Goal: Information Seeking & Learning: Find specific page/section

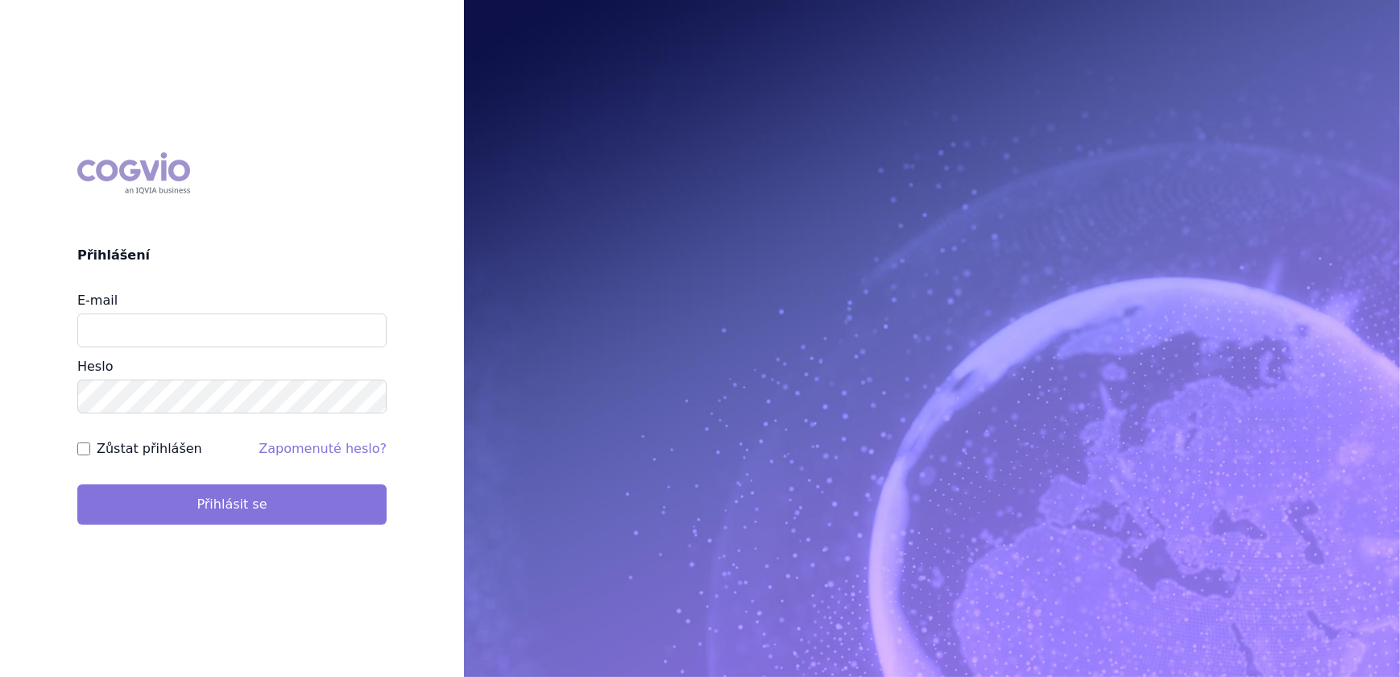
type input "veronika.damborska@vzp.cz"
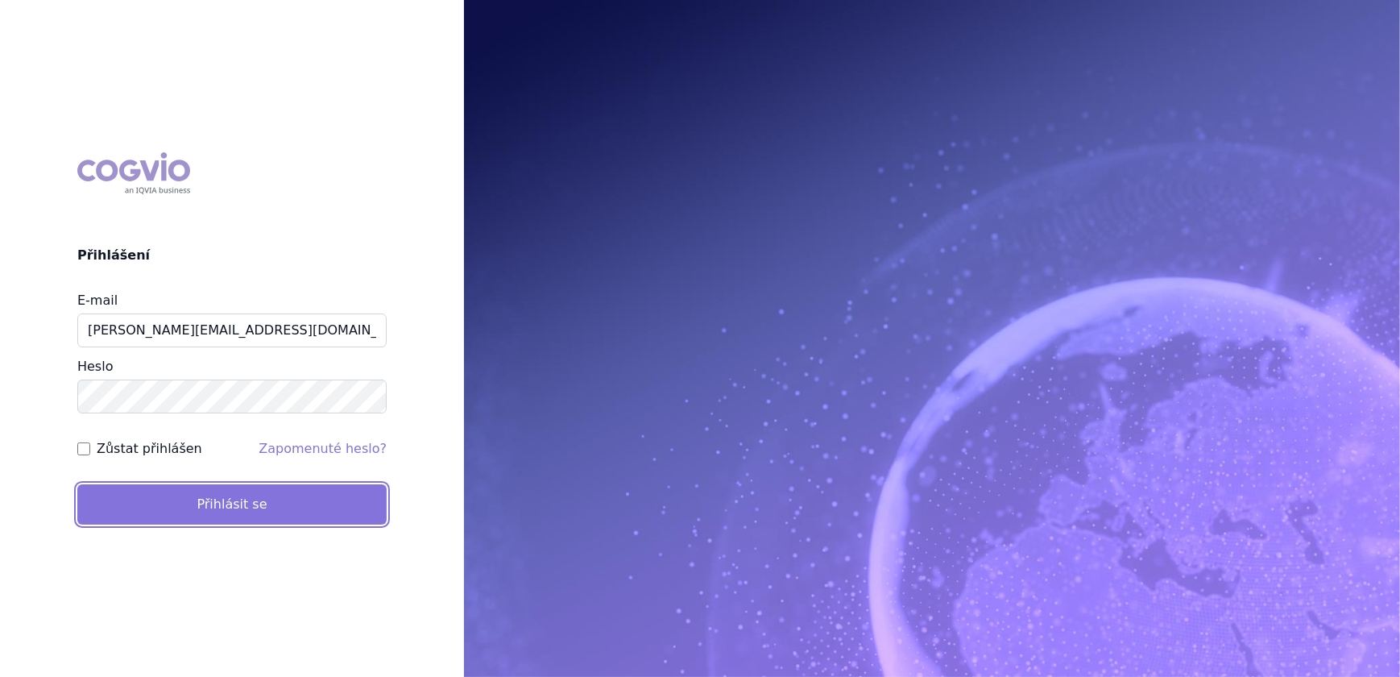
click at [208, 486] on button "Přihlásit se" at bounding box center [231, 504] width 309 height 40
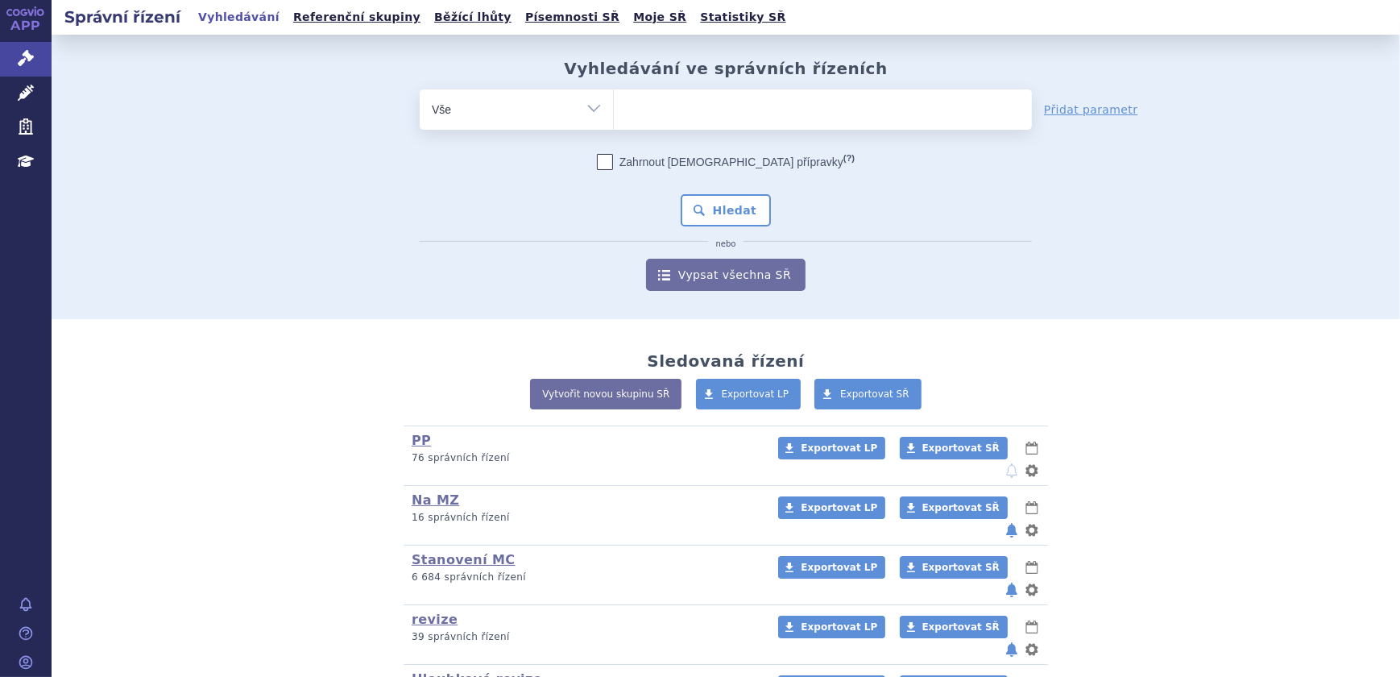
click at [698, 110] on ul at bounding box center [823, 106] width 418 height 34
click at [614, 110] on select at bounding box center [613, 109] width 1 height 40
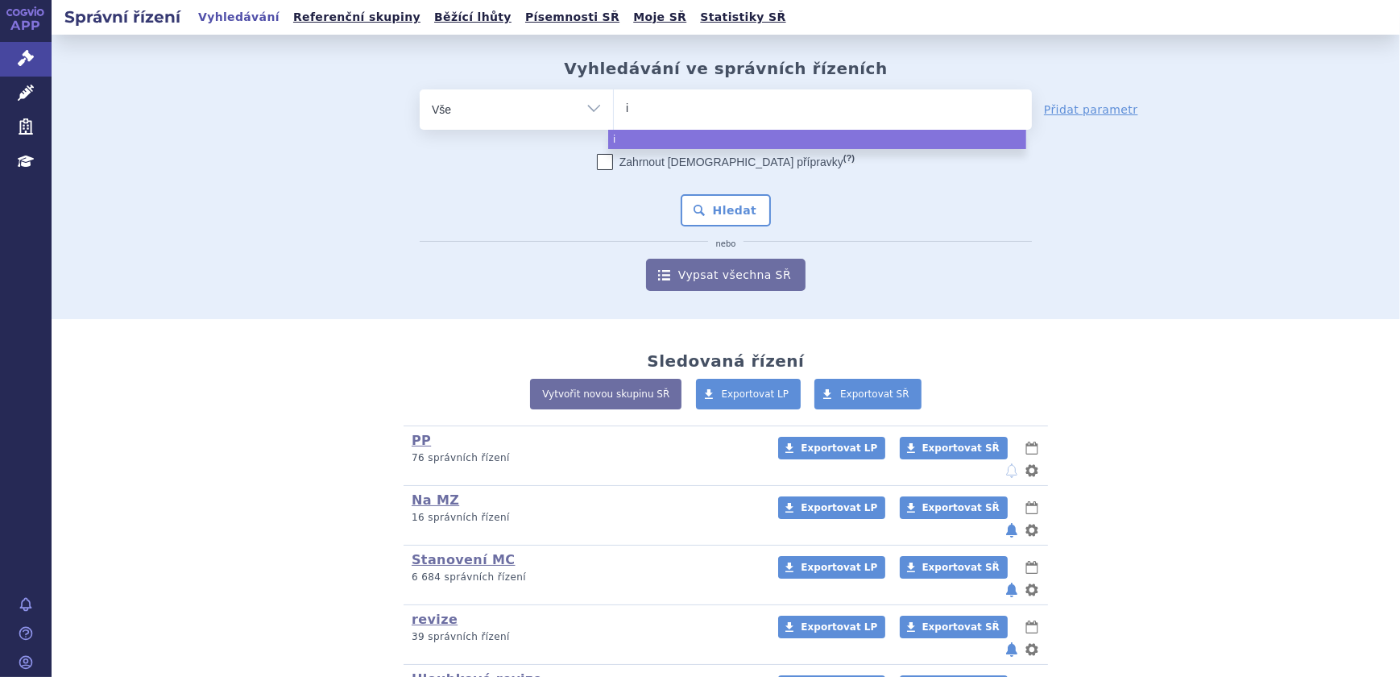
type input "in"
type input "incr"
type input "incre"
type input "increle"
type input "increlex"
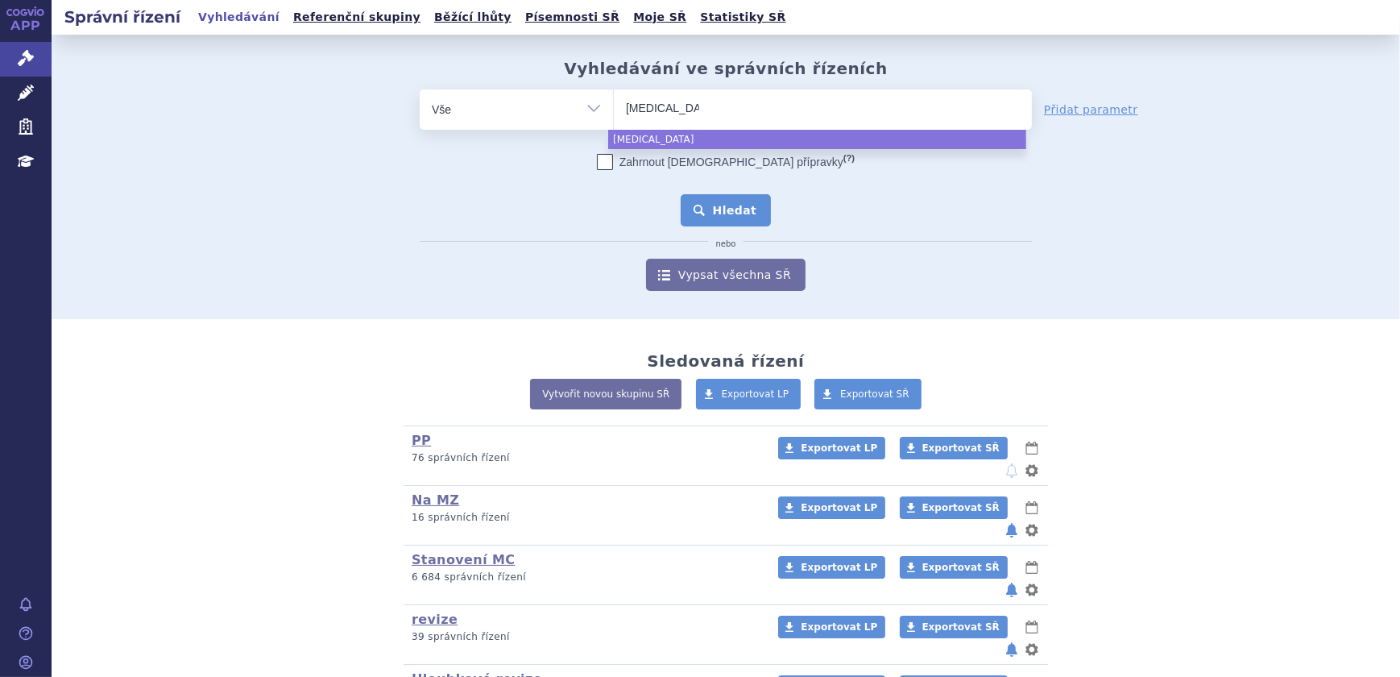
select select "increlex"
click at [749, 211] on button "Hledat" at bounding box center [726, 210] width 91 height 32
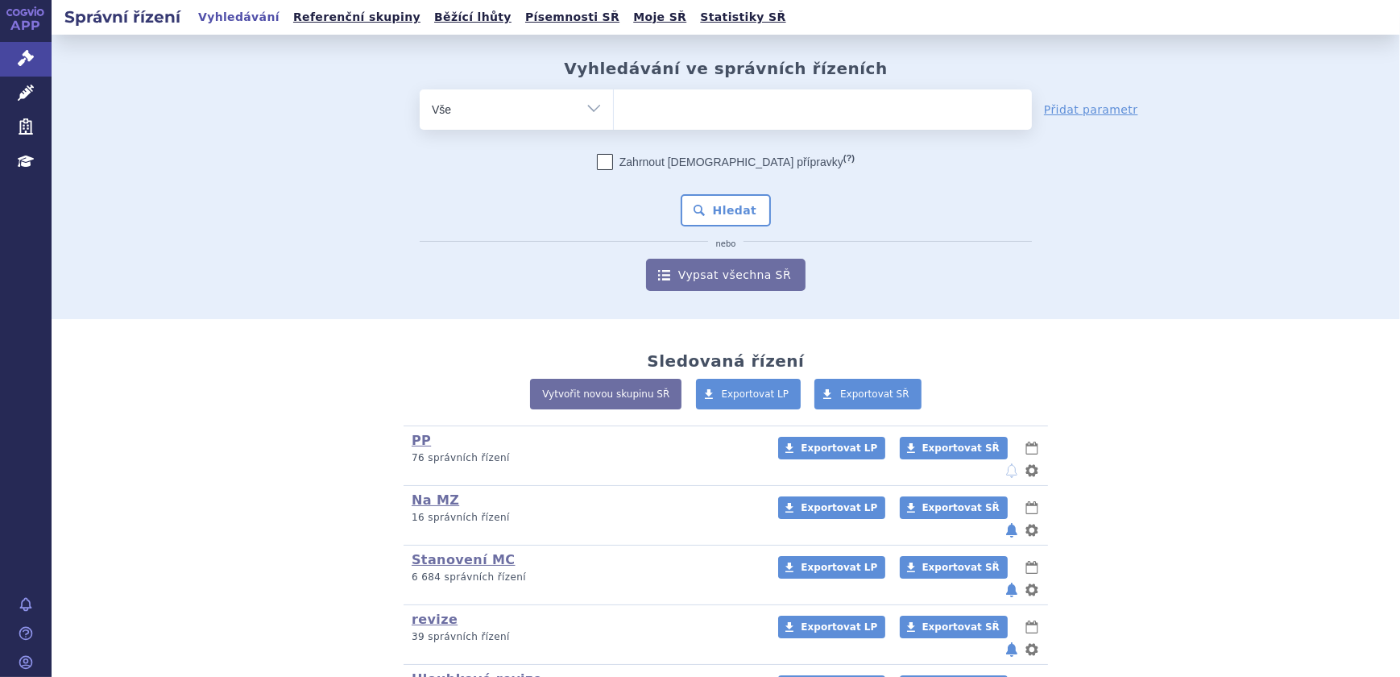
click at [661, 105] on ul at bounding box center [823, 106] width 418 height 34
click at [614, 105] on select at bounding box center [613, 109] width 1 height 40
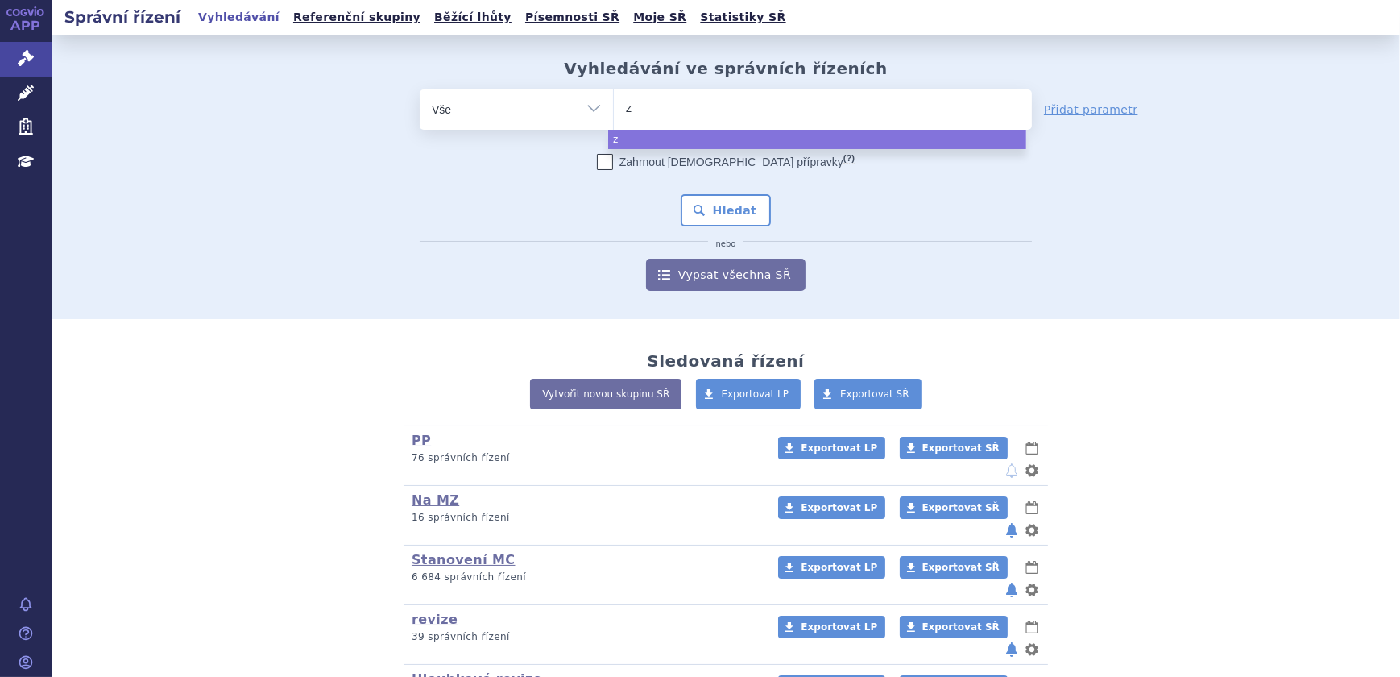
type input "za"
type input "zav"
type input "zave"
type input "zavesc"
type input "zavesca"
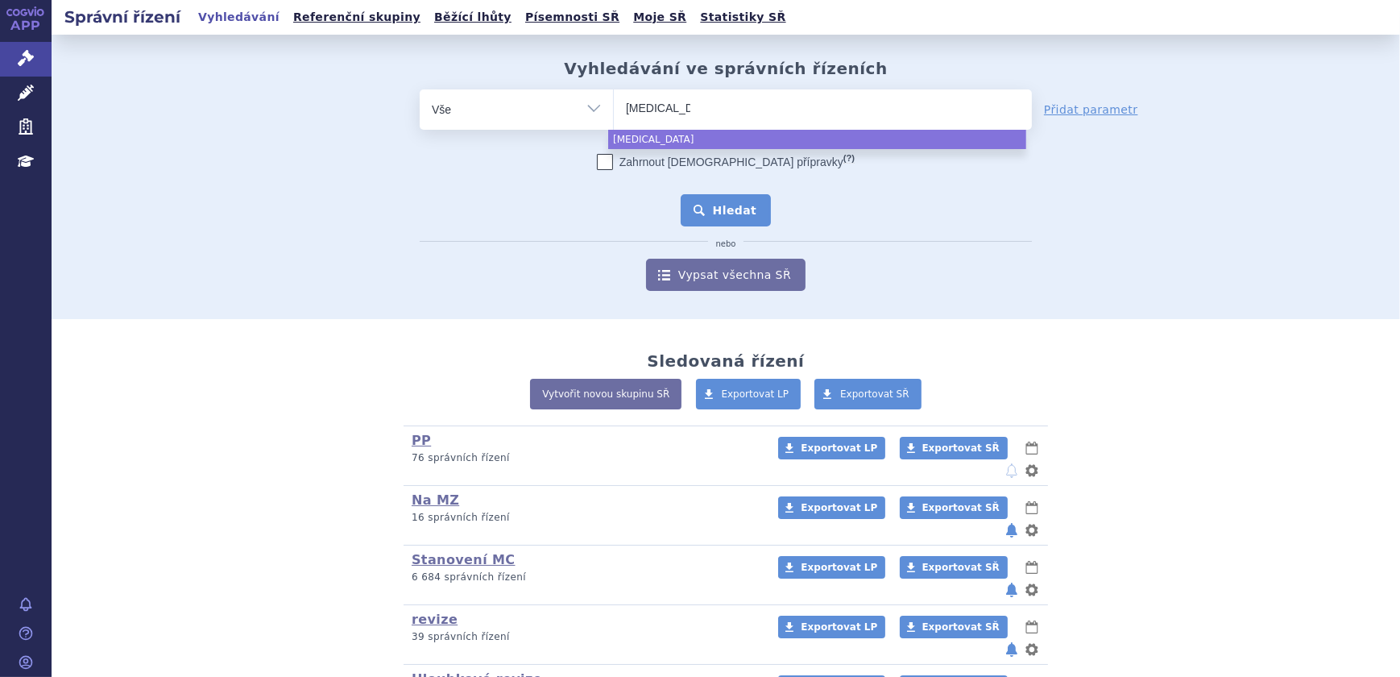
select select "zavesca"
click at [742, 201] on button "Hledat" at bounding box center [726, 210] width 91 height 32
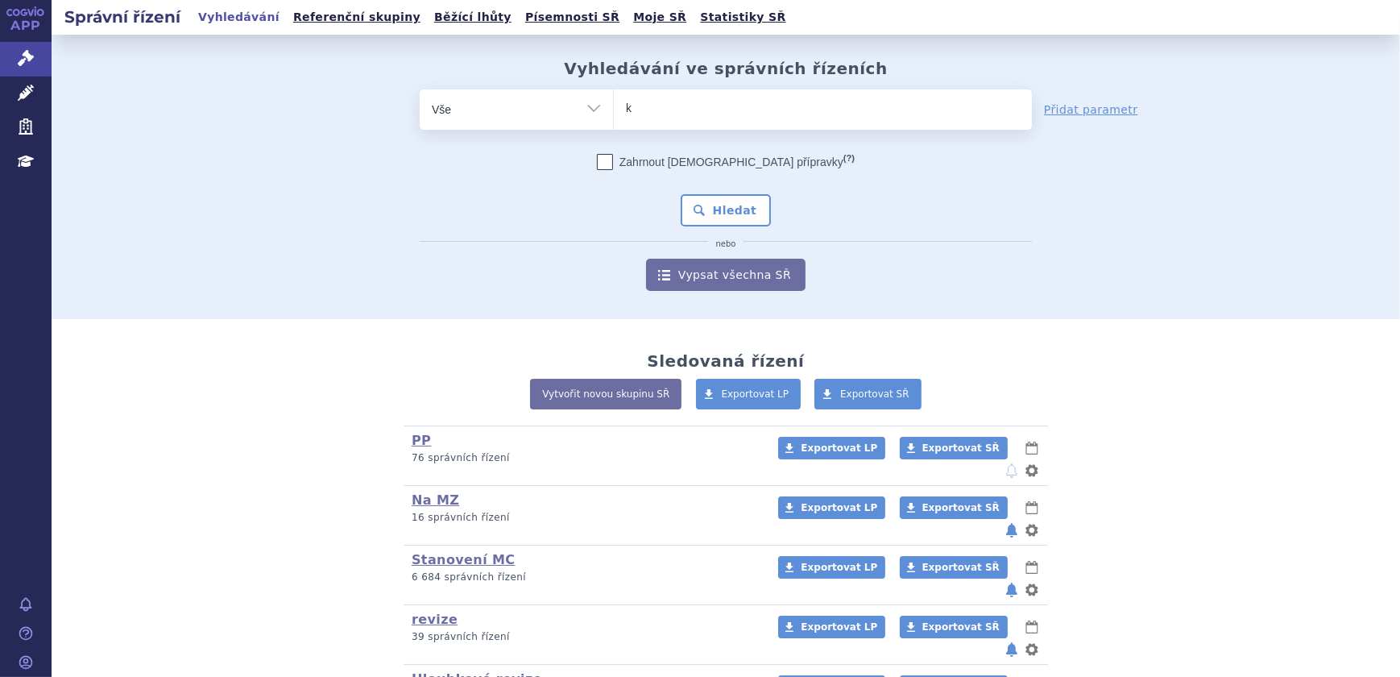
type input "ka"
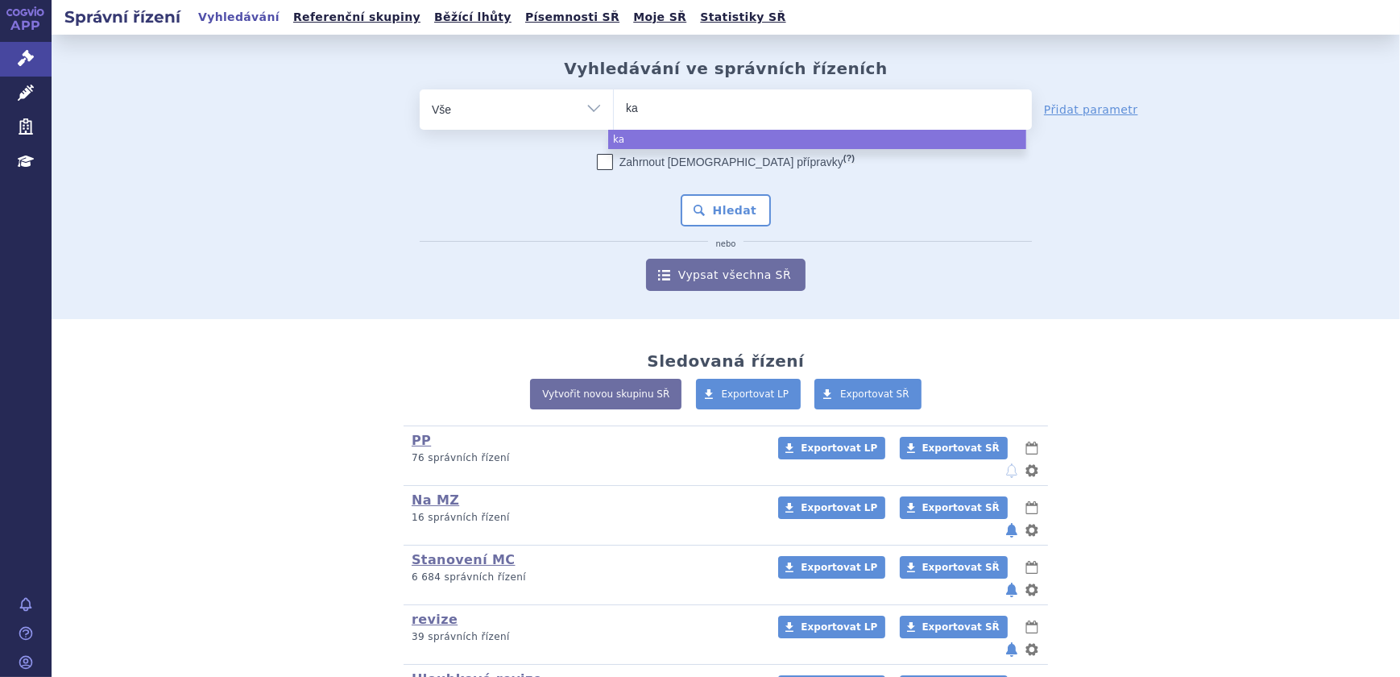
type input "kal"
type input "kaln"
type input "kalno"
type input "kalnorm"
type input "kalnormi"
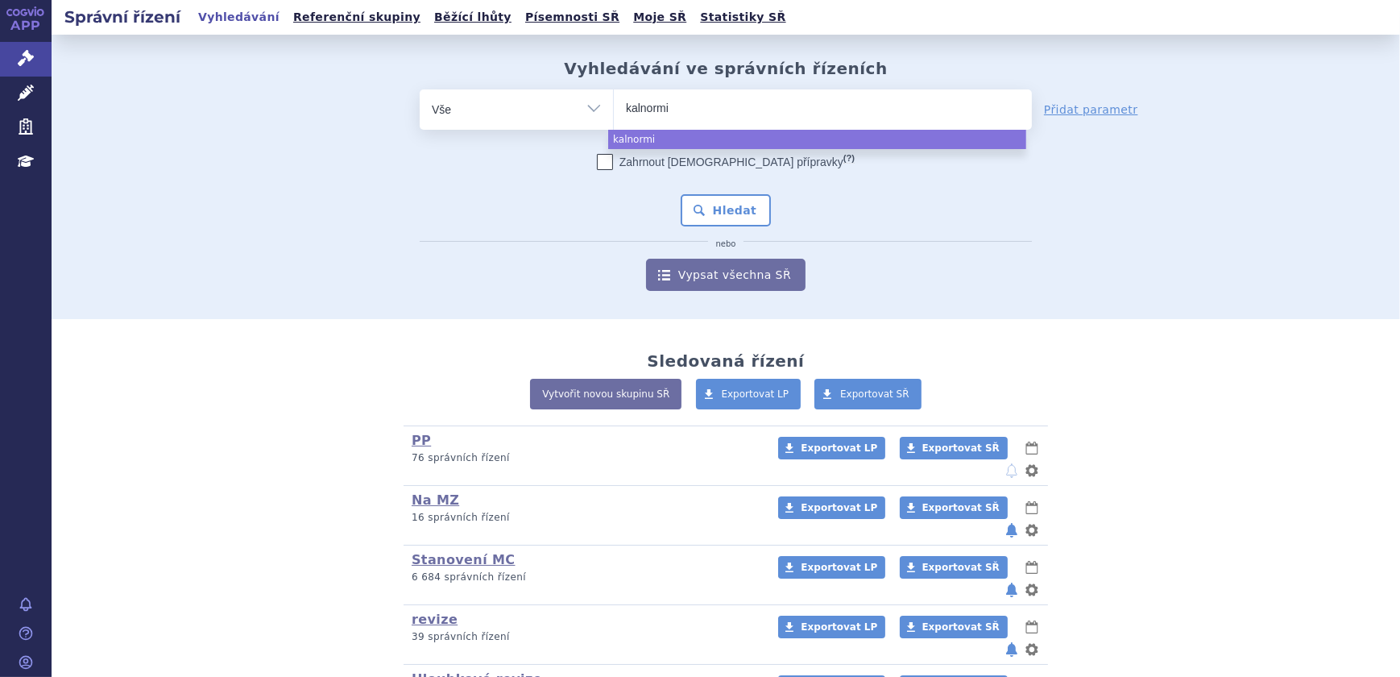
type input "kalnormin"
select select "kalnormin"
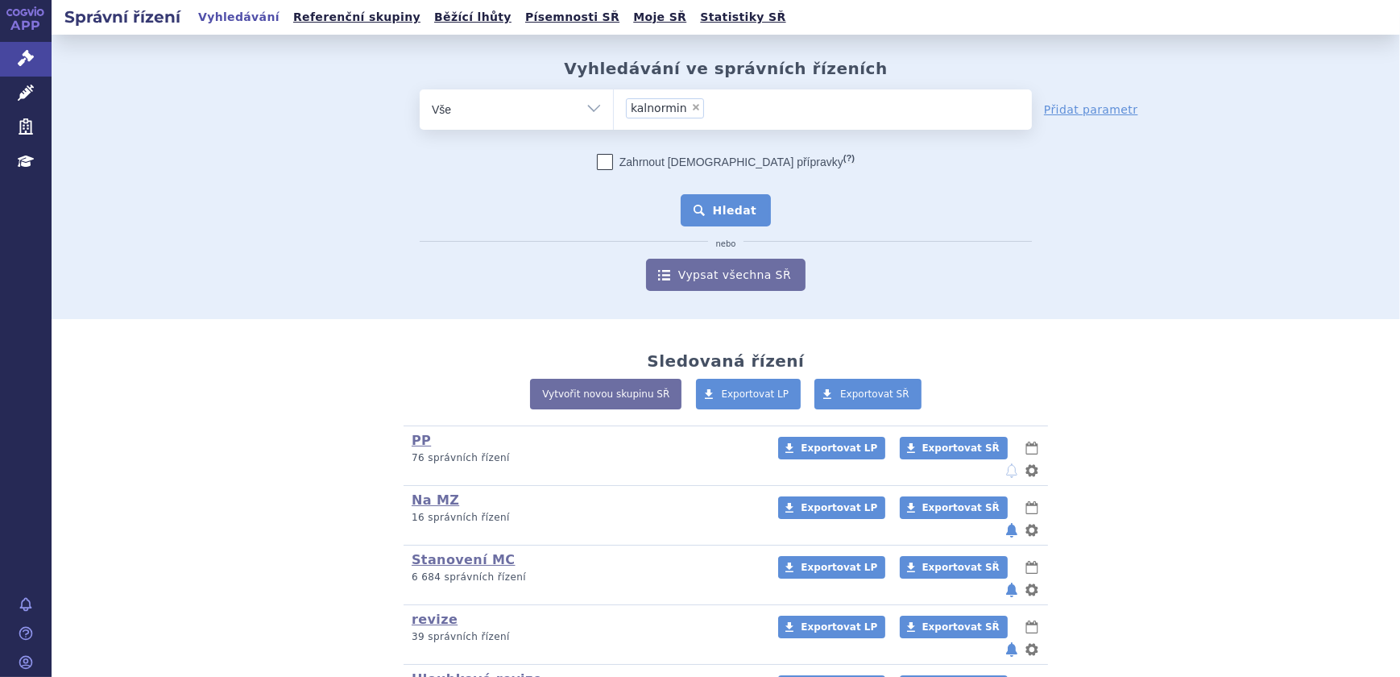
click at [748, 218] on button "Hledat" at bounding box center [726, 210] width 91 height 32
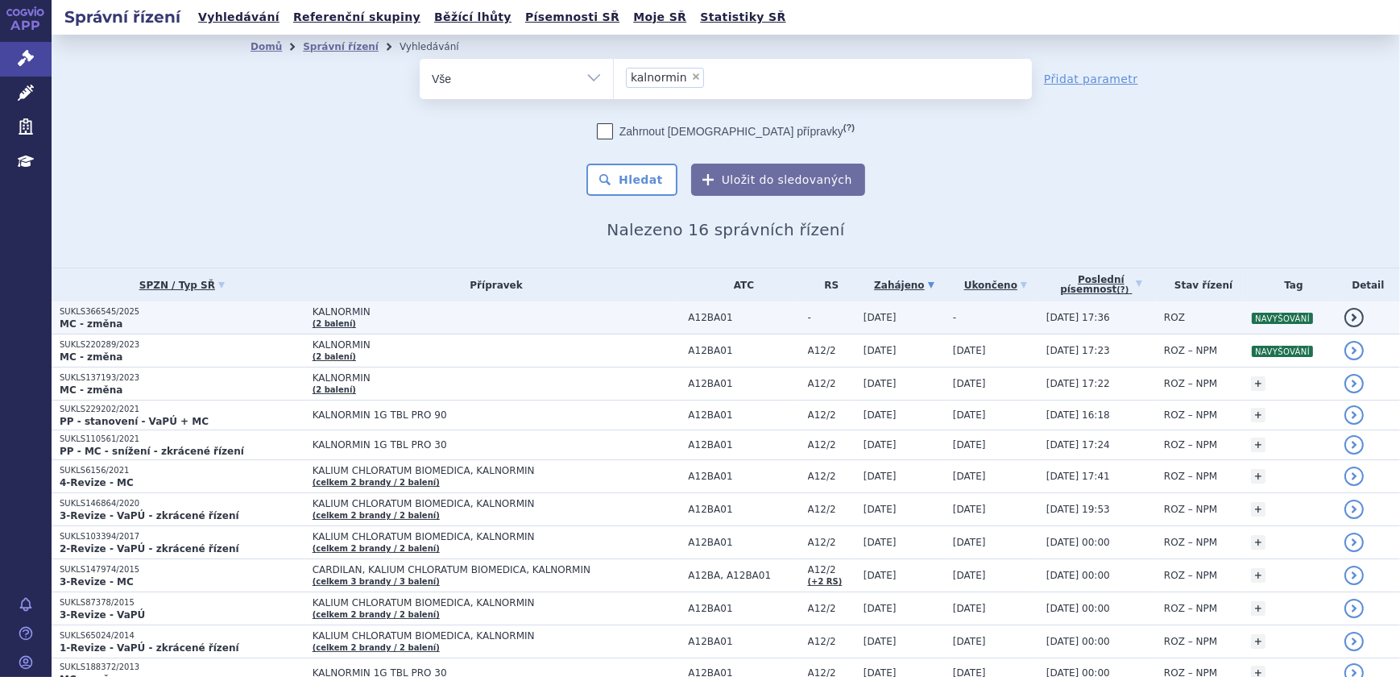
click at [393, 320] on td "KALNORMIN (2 balení)" at bounding box center [493, 317] width 376 height 33
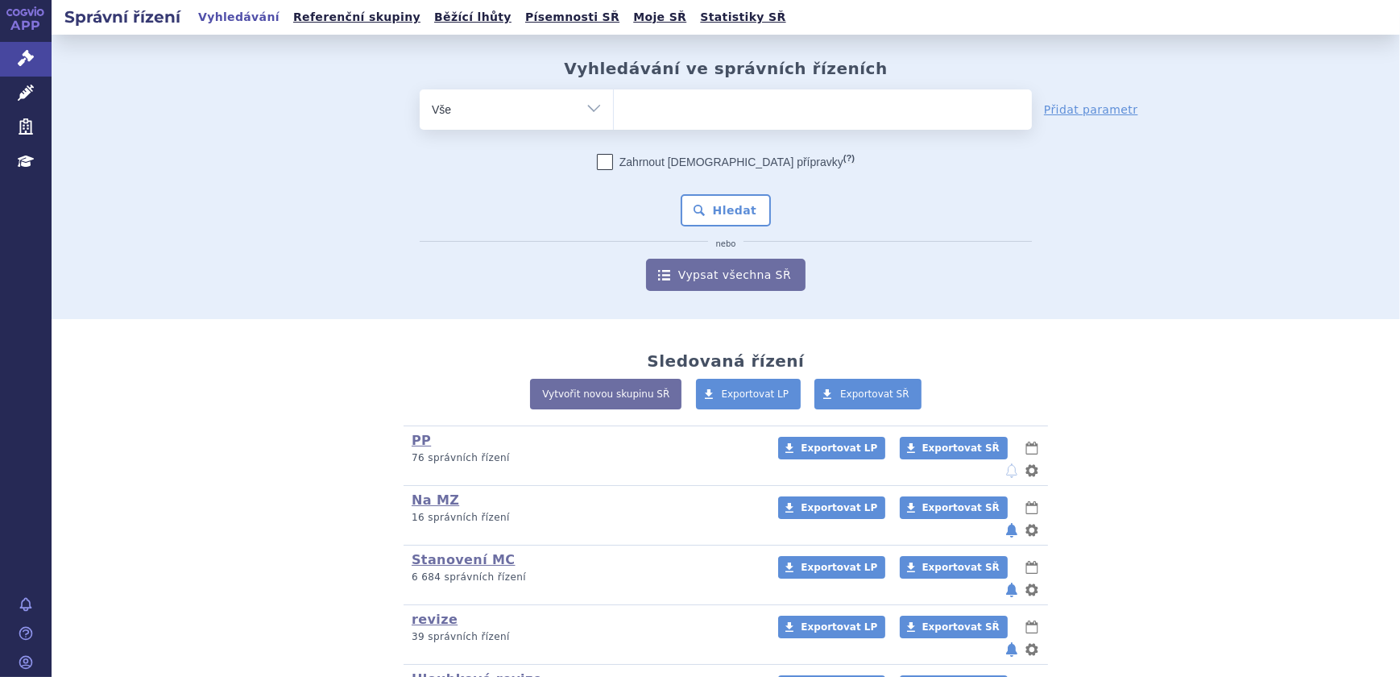
click at [572, 97] on select "Vše Spisová značka Typ SŘ Přípravek/SUKL kód Účastník/Držitel" at bounding box center [516, 107] width 193 height 36
click at [420, 89] on select "Vše Spisová značka Typ SŘ Přípravek/SUKL kód Účastník/Držitel" at bounding box center [516, 107] width 193 height 36
click at [570, 113] on select "Vše Spisová značka Typ SŘ Přípravek/SUKL kód Účastník/Držitel" at bounding box center [516, 107] width 193 height 36
select select "filter-all"
click at [420, 89] on select "Vše Spisová značka Typ SŘ Přípravek/SUKL kód Účastník/Držitel" at bounding box center [516, 107] width 193 height 36
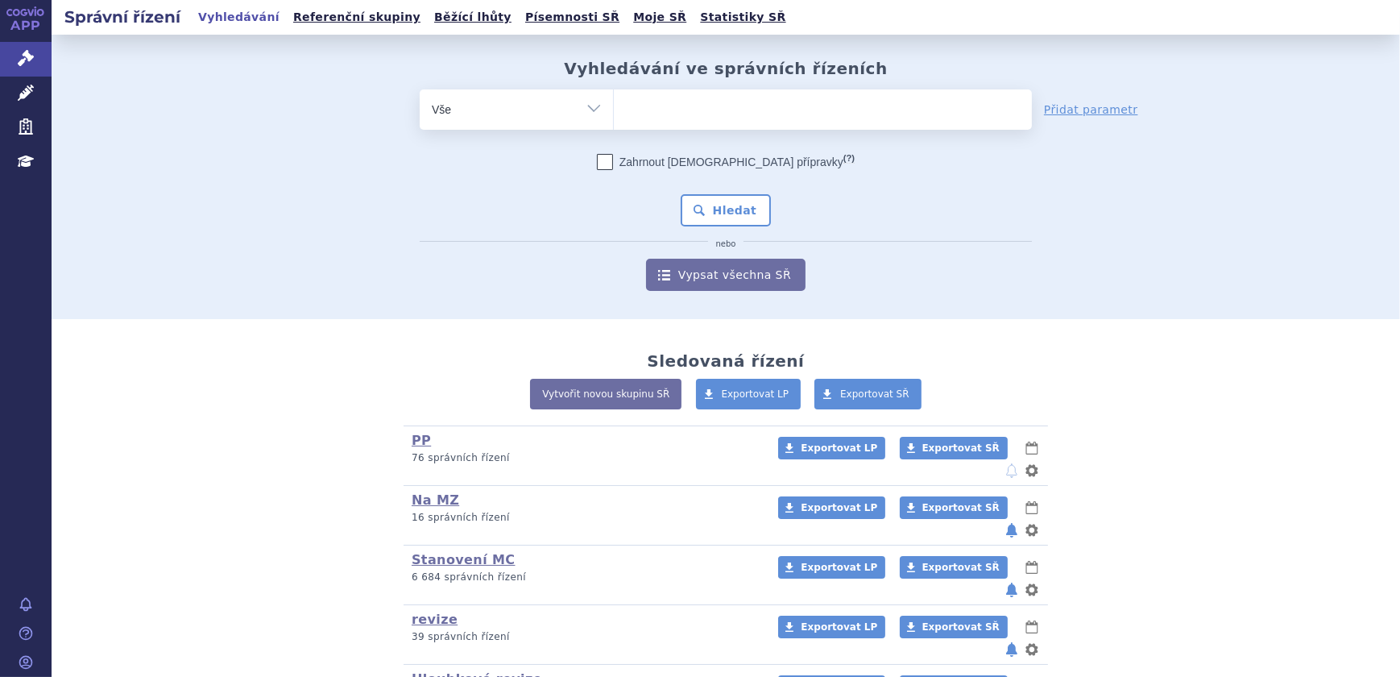
click at [690, 97] on ul at bounding box center [823, 106] width 418 height 34
click at [614, 97] on select at bounding box center [613, 109] width 1 height 40
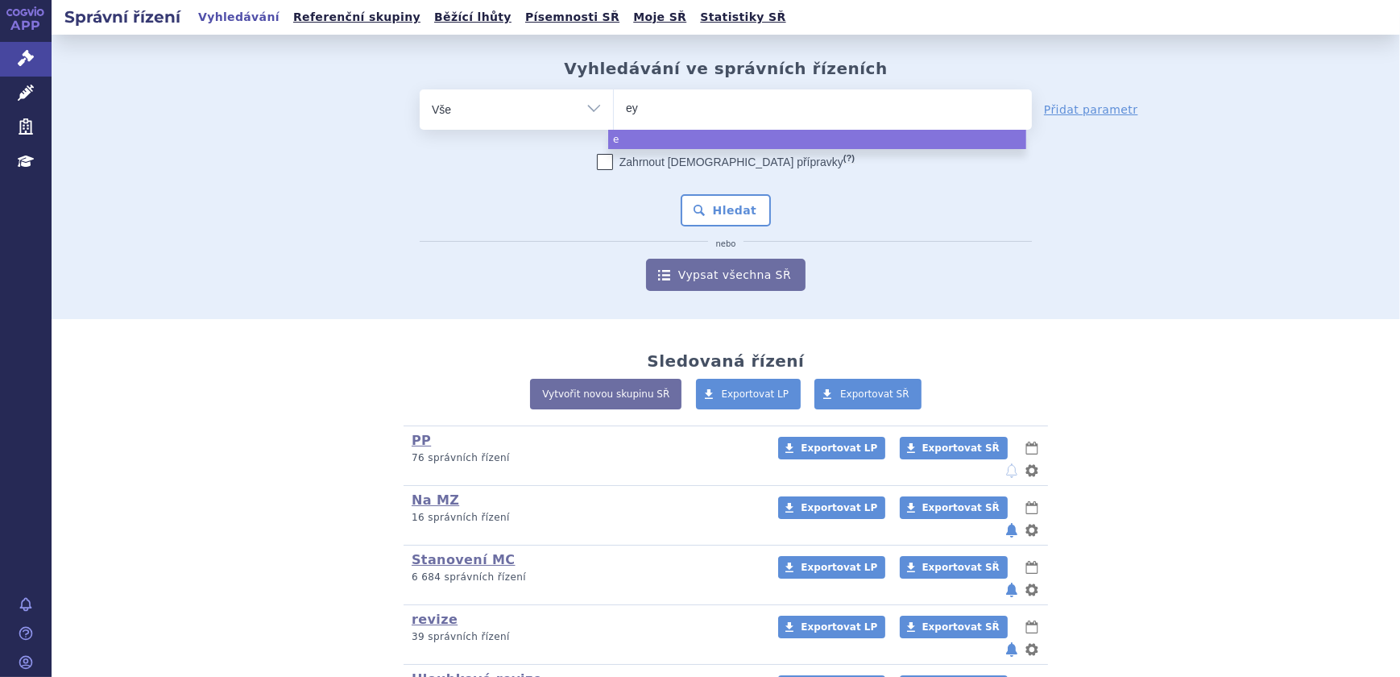
type input "eyl"
type input "eyle"
type input "eylea"
select select "eylea"
click at [736, 224] on button "Hledat" at bounding box center [726, 210] width 91 height 32
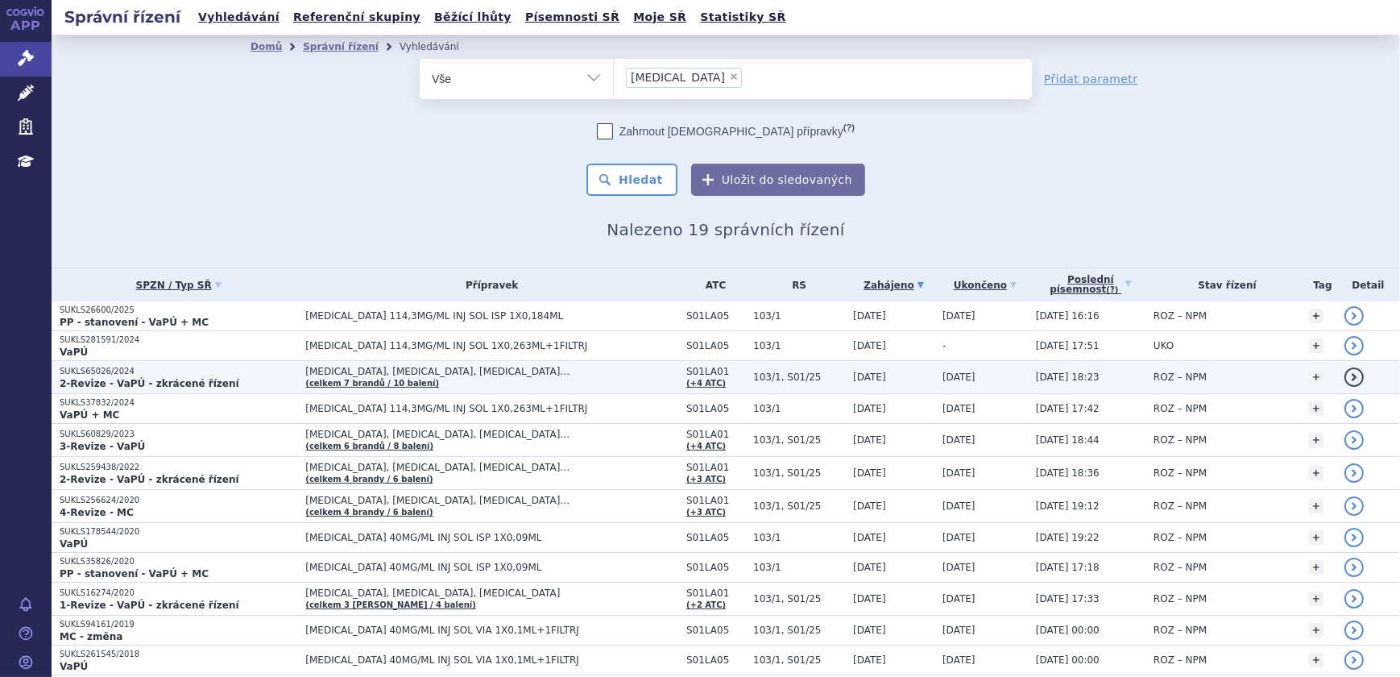
click at [503, 371] on span "[MEDICAL_DATA], [MEDICAL_DATA], [MEDICAL_DATA]…" at bounding box center [491, 371] width 373 height 11
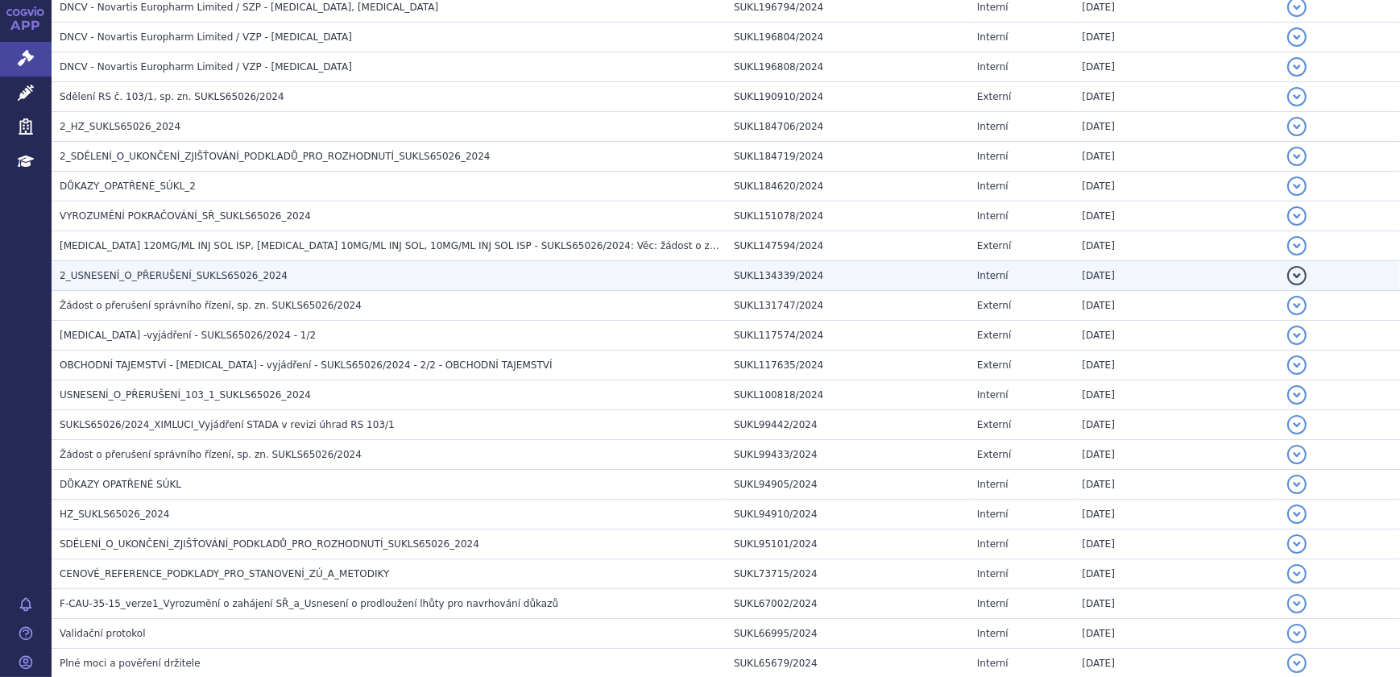
scroll to position [659, 0]
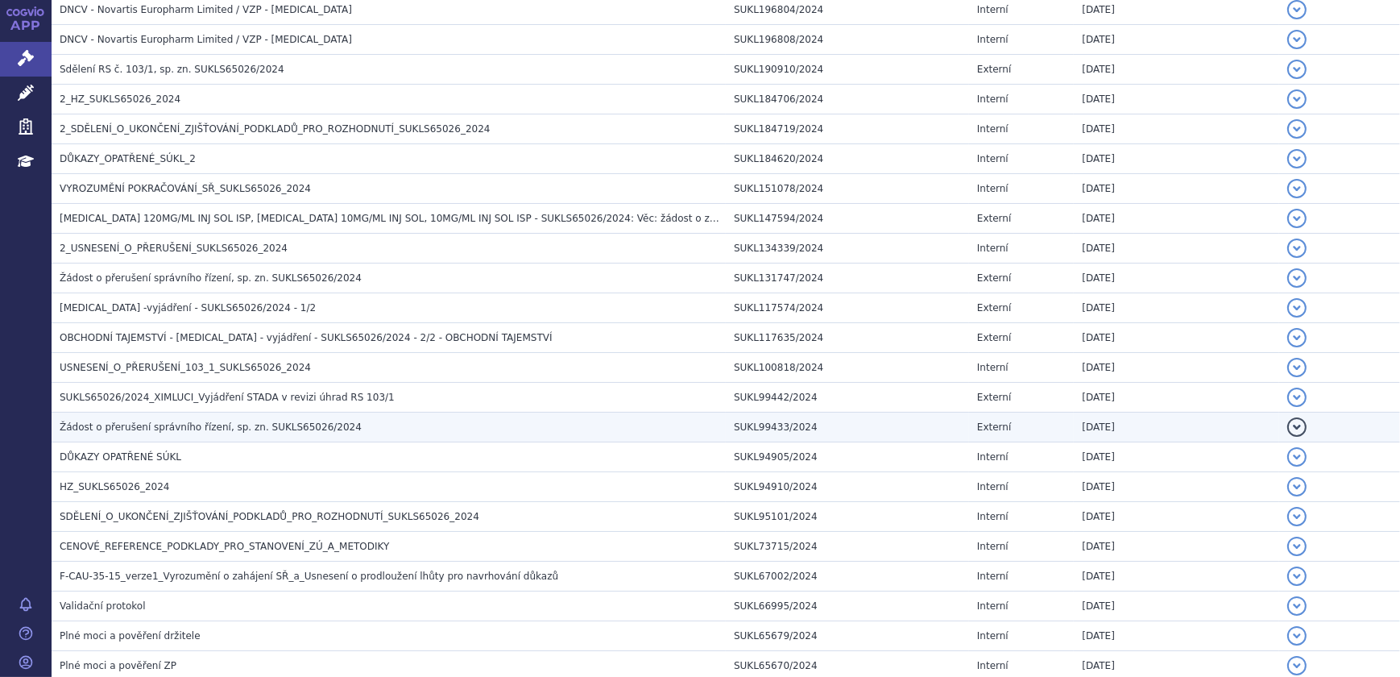
click at [197, 437] on td "Žádost o přerušení správního řízení, sp. zn. SUKLS65026/2024" at bounding box center [389, 427] width 674 height 30
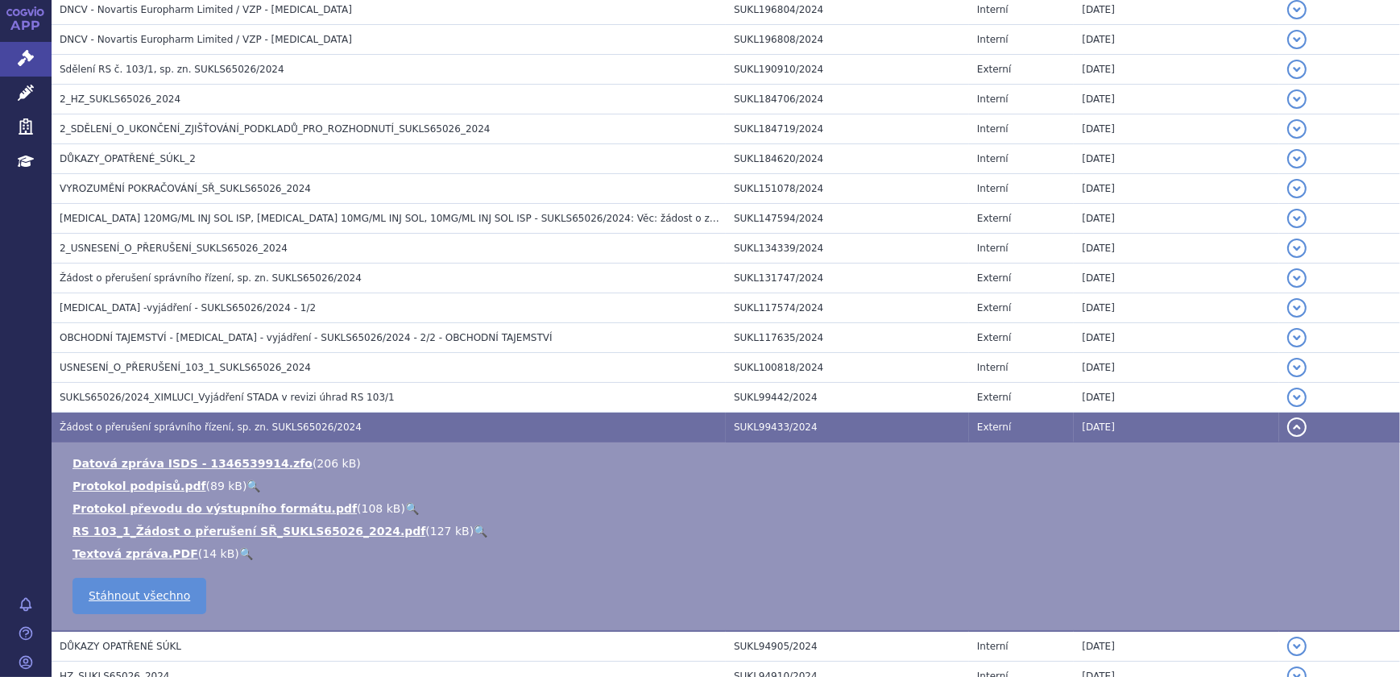
click at [474, 531] on link "🔍" at bounding box center [481, 530] width 14 height 13
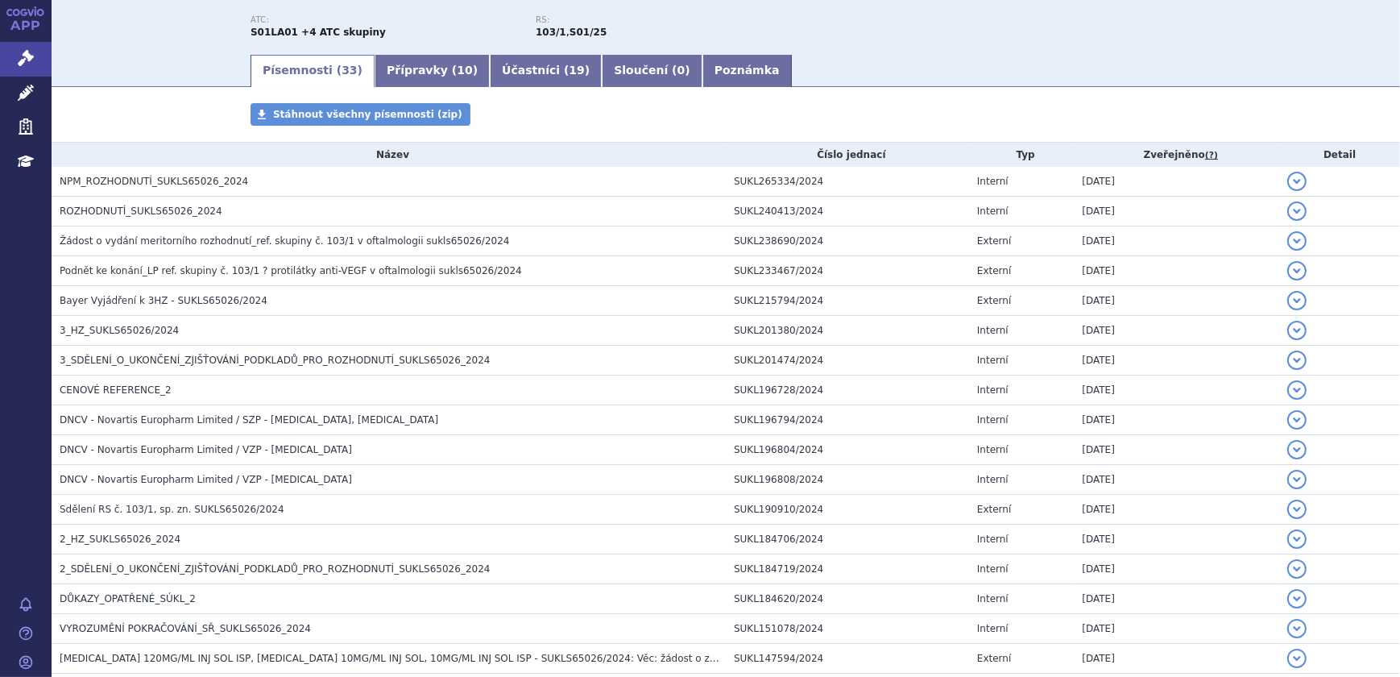
scroll to position [0, 0]
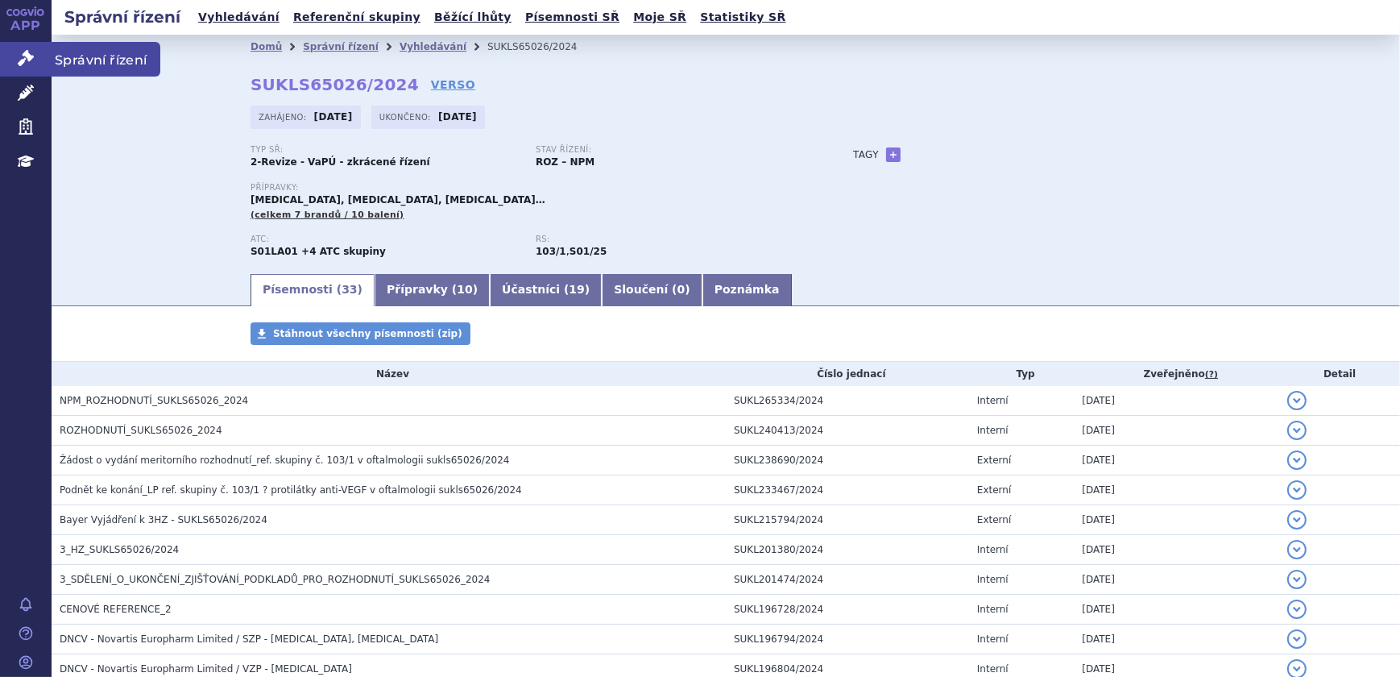
click at [31, 68] on link "Správní řízení" at bounding box center [26, 59] width 52 height 34
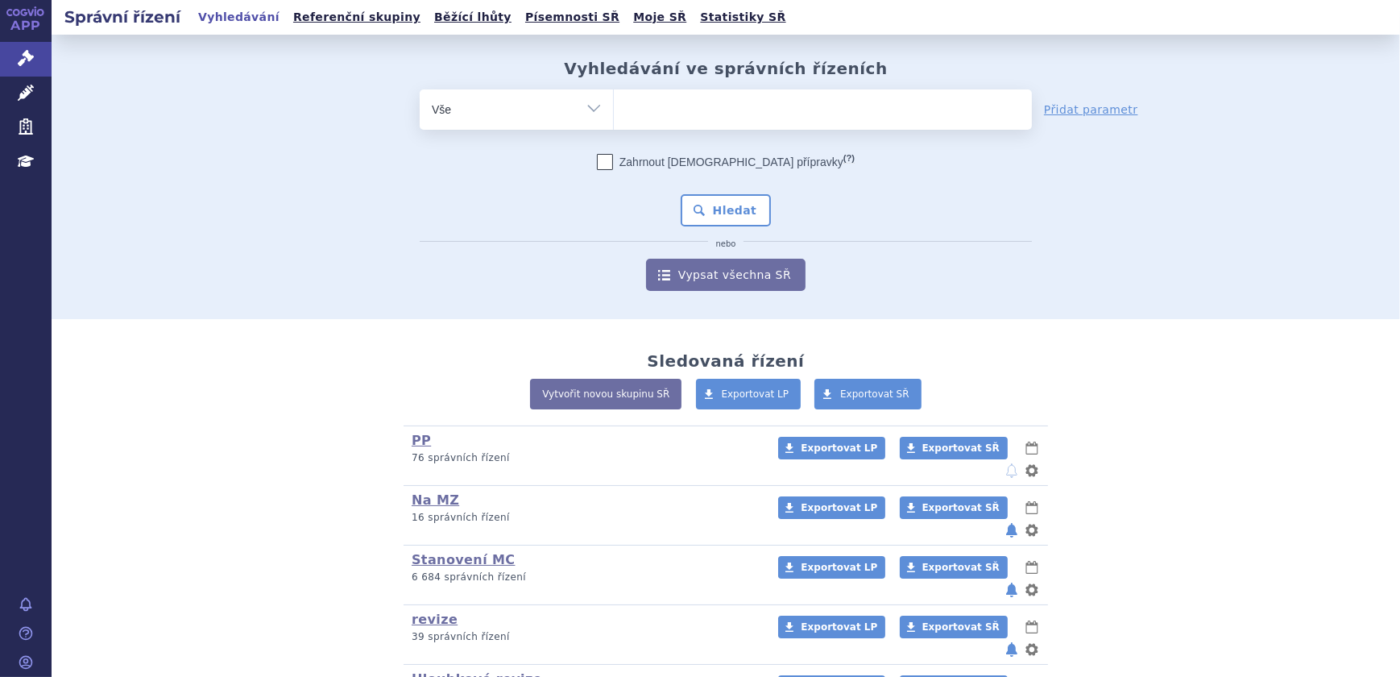
click at [654, 110] on ul at bounding box center [823, 106] width 418 height 34
click at [614, 110] on select at bounding box center [613, 109] width 1 height 40
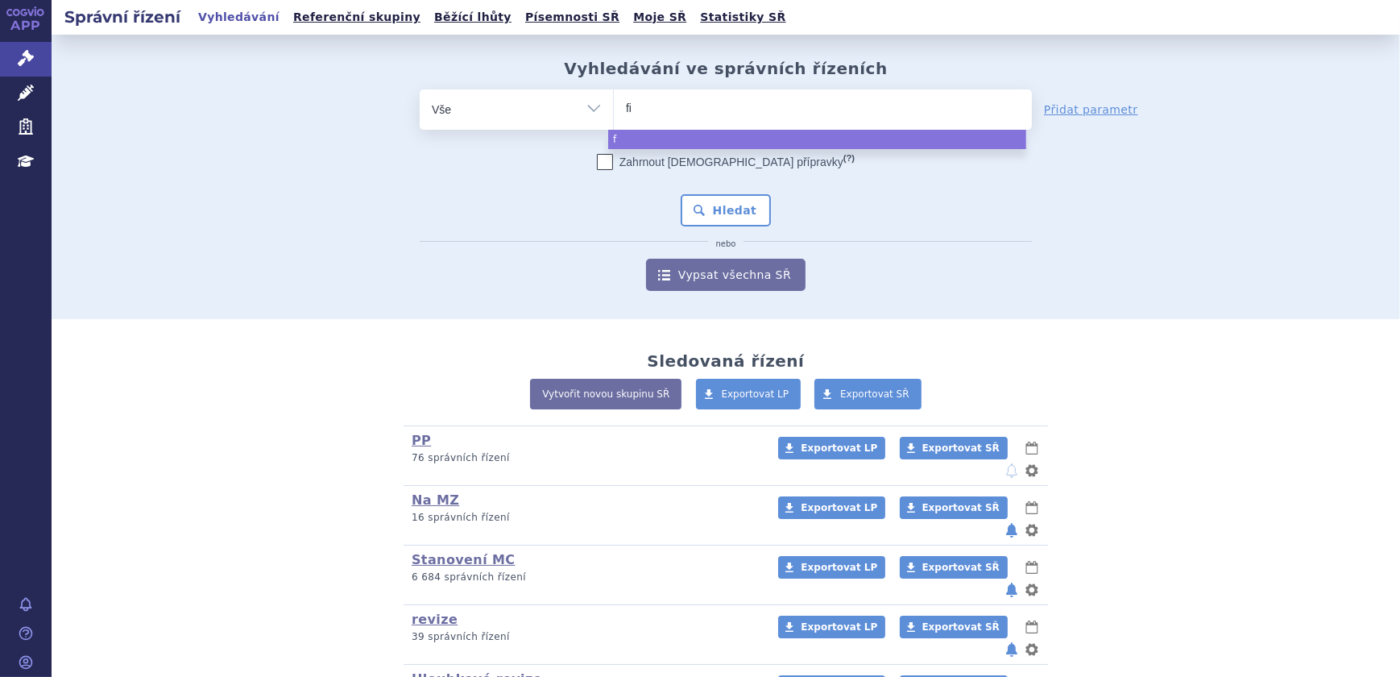
type input "fin"
type input "fing"
type input "fingo"
type input "fingoli"
type input "fingolimo"
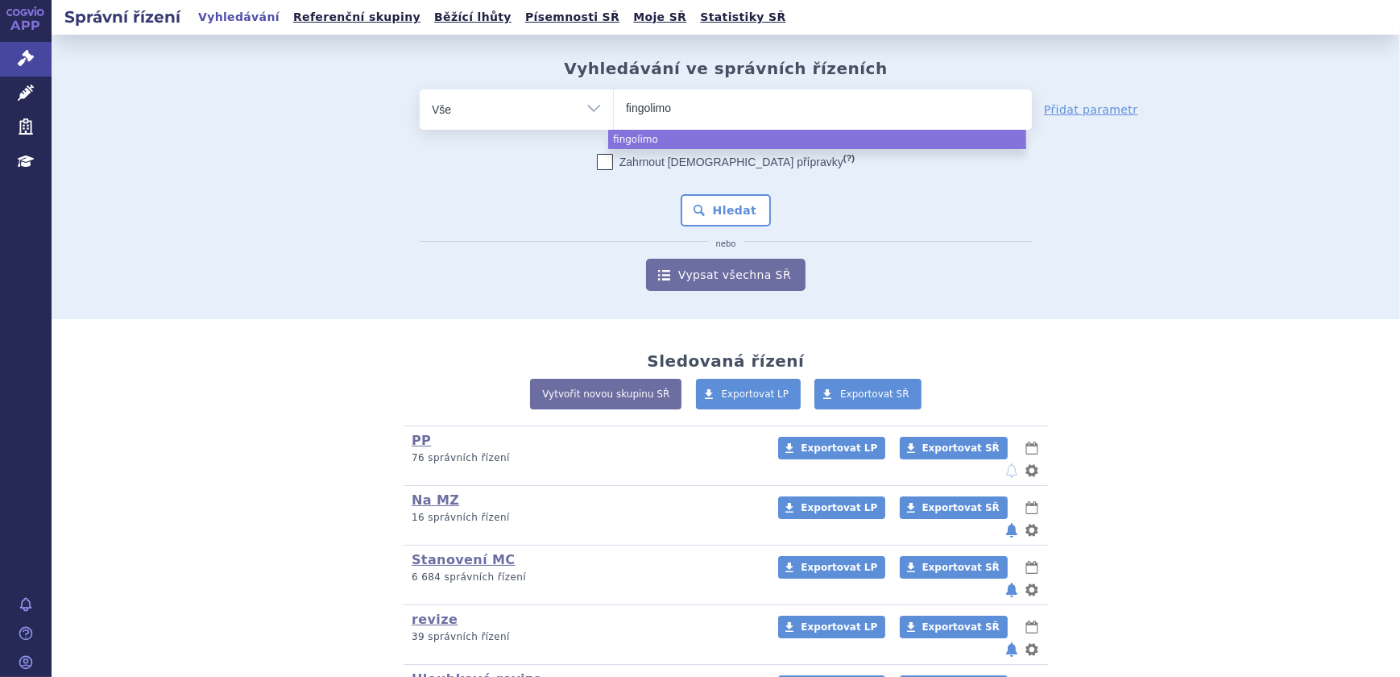
type input "fingolimod"
select select "fingolimod"
click at [755, 210] on button "Hledat" at bounding box center [726, 210] width 91 height 32
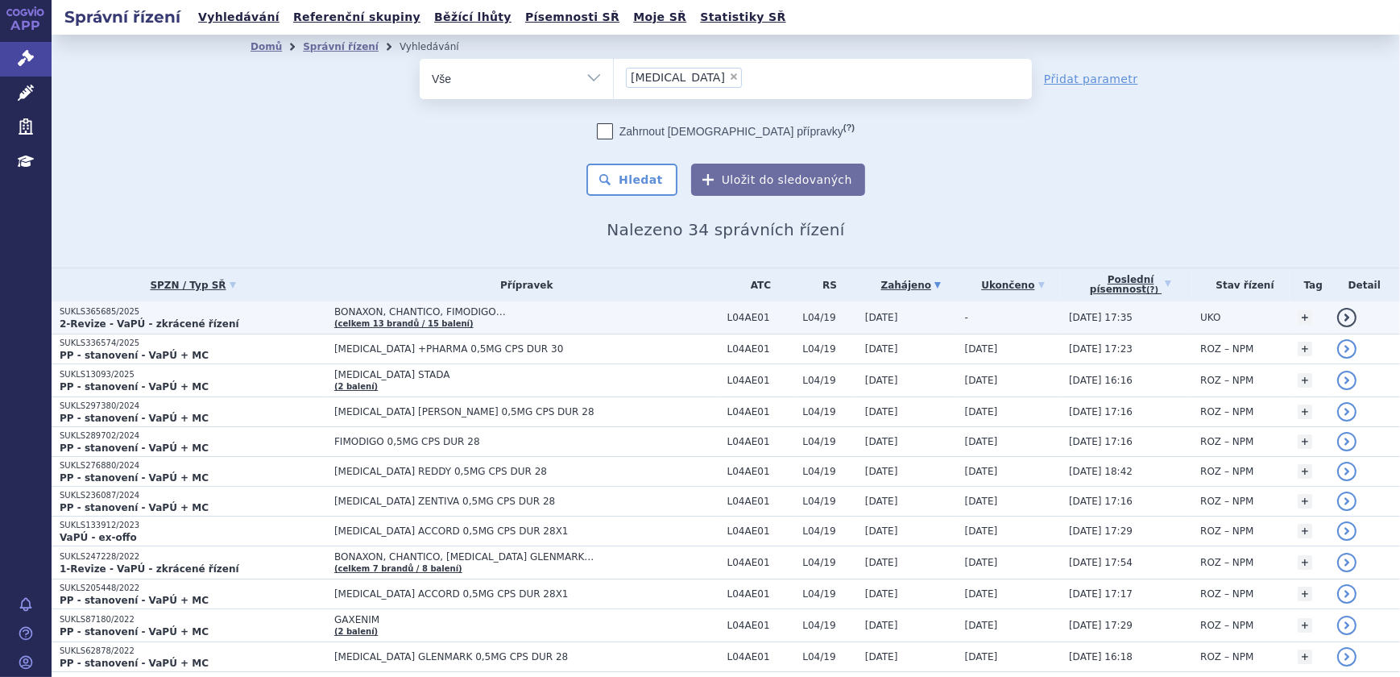
click at [609, 308] on span "BONAXON, CHANTICO, FIMODIGO…" at bounding box center [526, 311] width 385 height 11
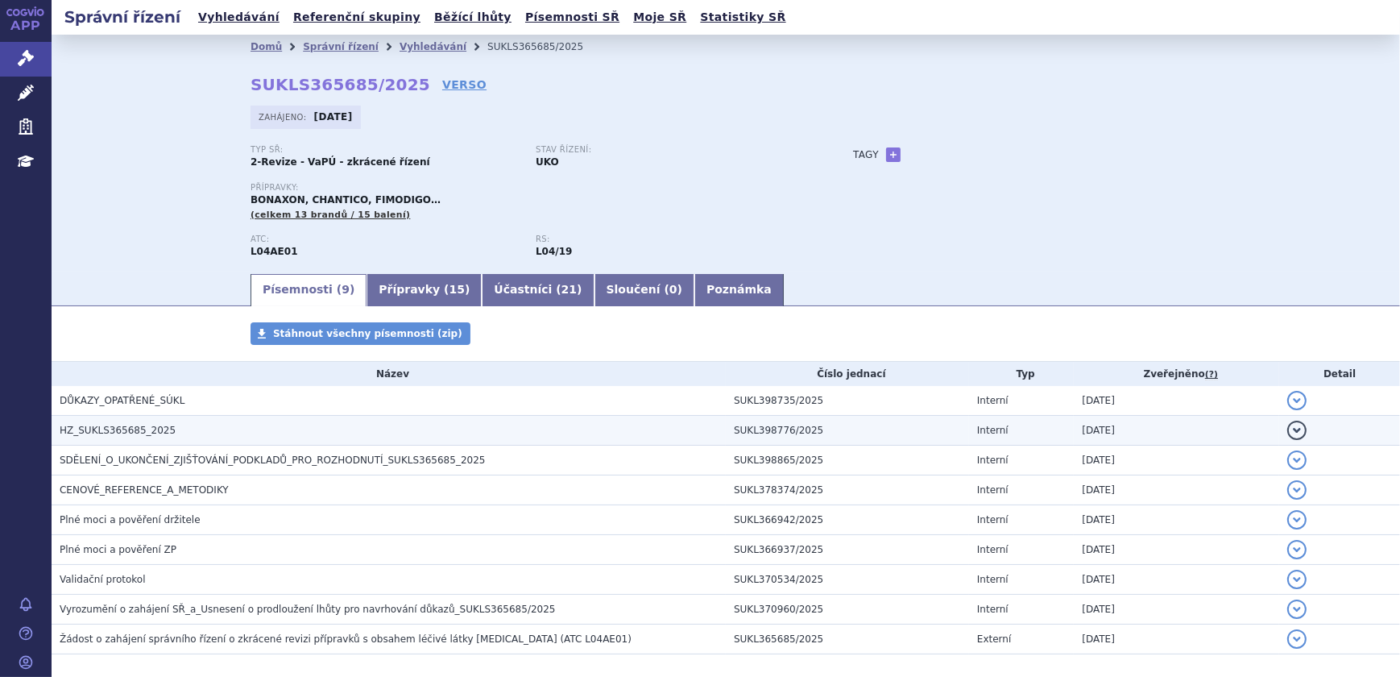
drag, startPoint x: 181, startPoint y: 433, endPoint x: 190, endPoint y: 436, distance: 9.2
click at [184, 434] on h3 "HZ_SUKLS365685_2025" at bounding box center [393, 430] width 666 height 16
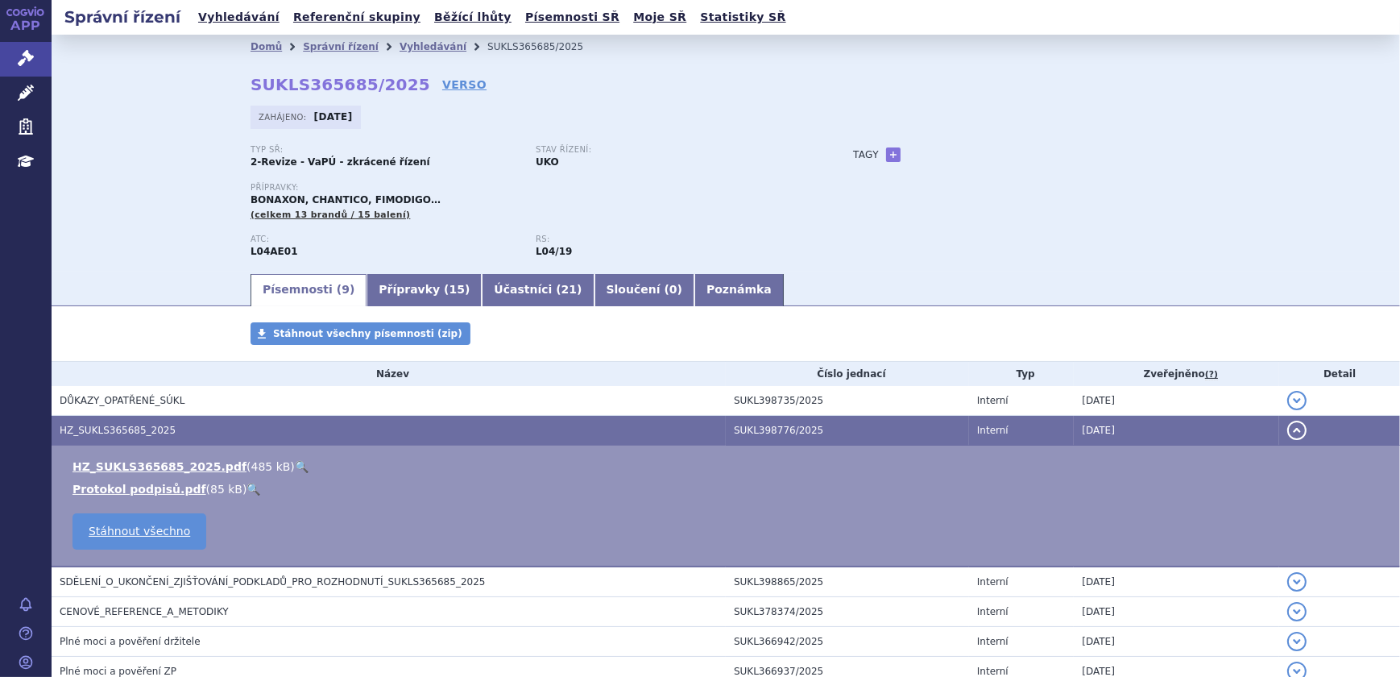
click at [295, 463] on link "🔍" at bounding box center [302, 466] width 14 height 13
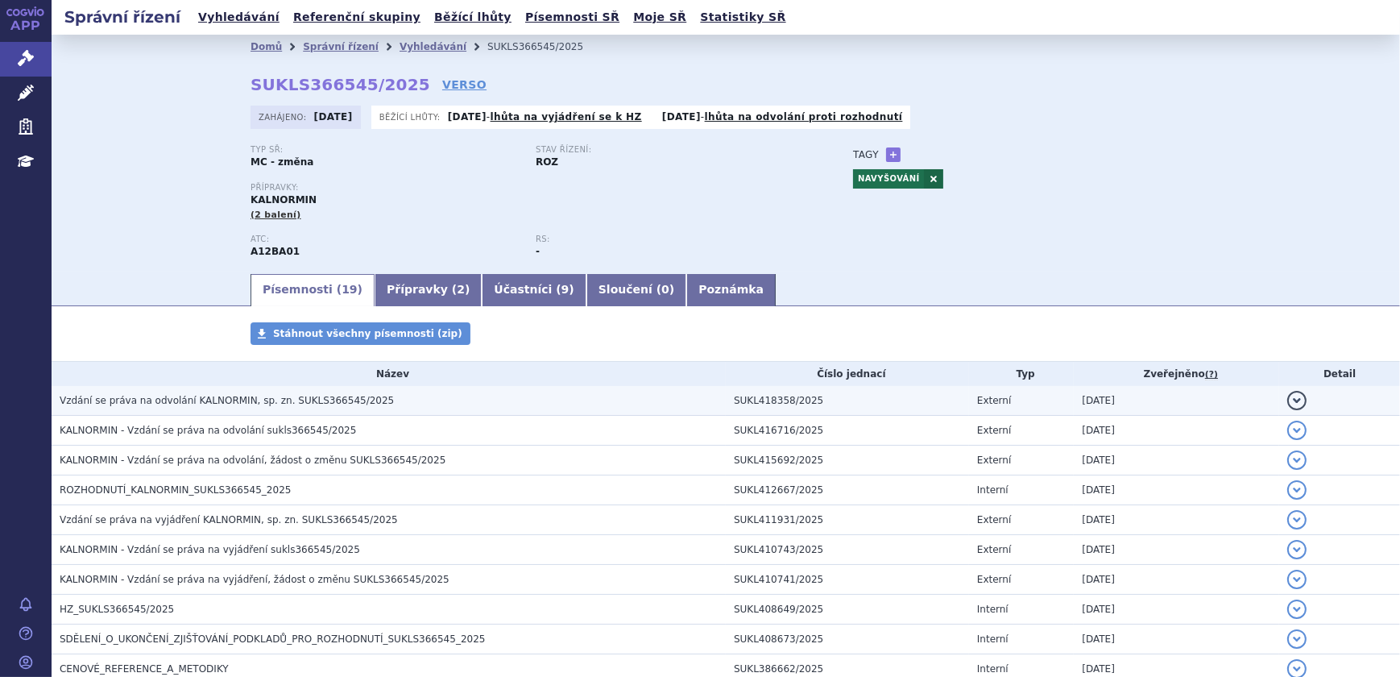
click at [326, 406] on h3 "Vzdání se práva na odvolání KALNORMIN, sp. zn. SUKLS366545/2025" at bounding box center [393, 400] width 666 height 16
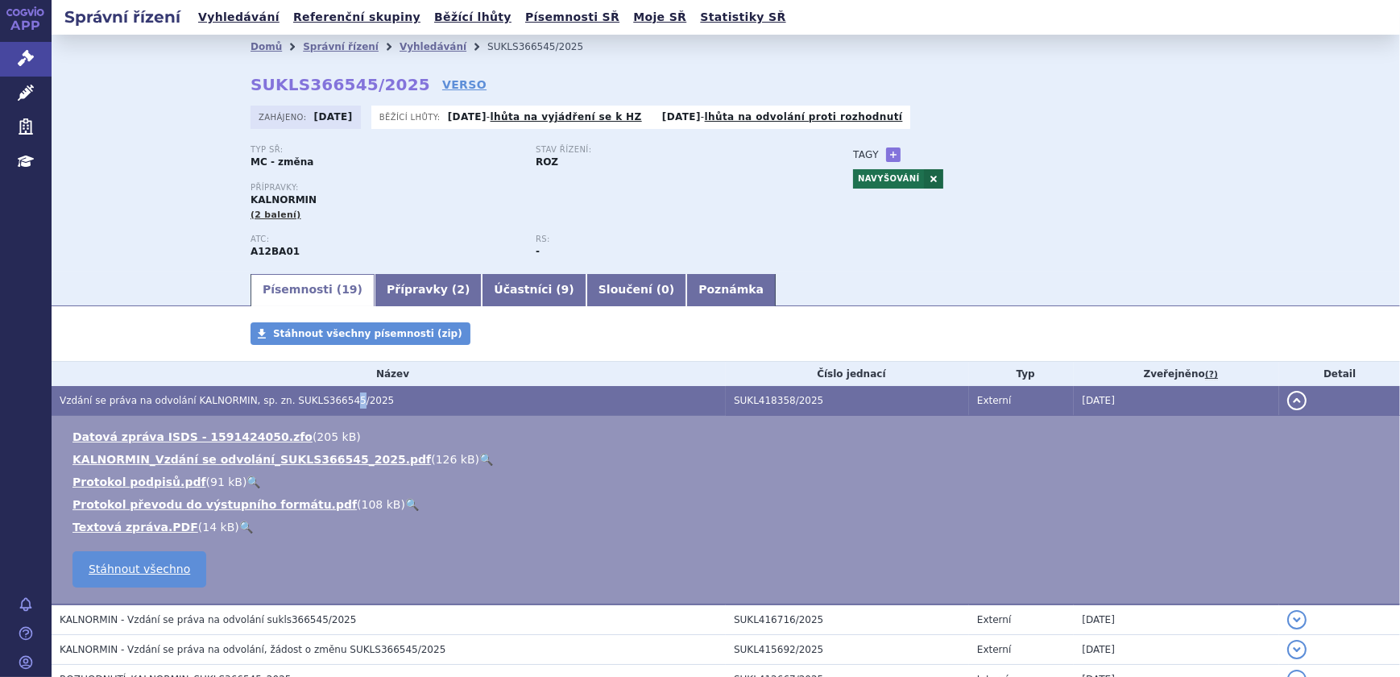
drag, startPoint x: 326, startPoint y: 406, endPoint x: 428, endPoint y: 457, distance: 113.5
click at [479, 457] on link "🔍" at bounding box center [486, 459] width 14 height 13
click at [424, 48] on link "Vyhledávání" at bounding box center [433, 46] width 67 height 11
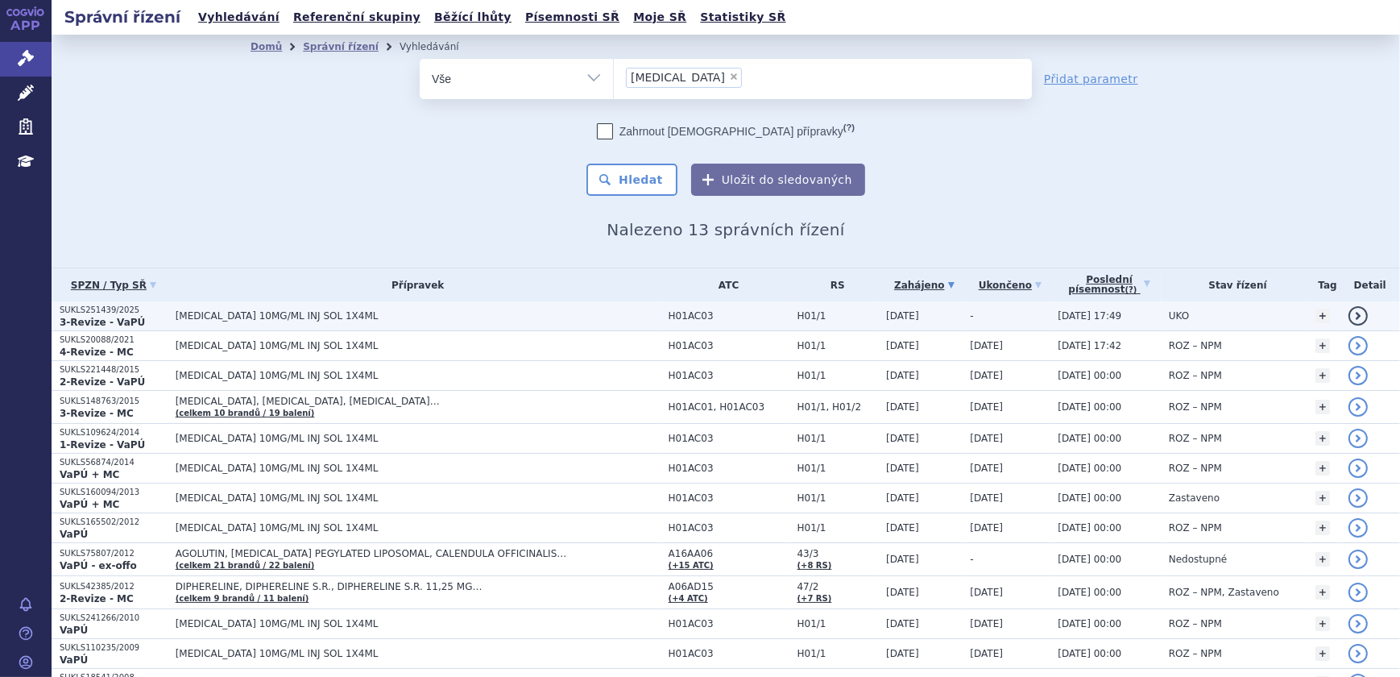
scroll to position [73, 0]
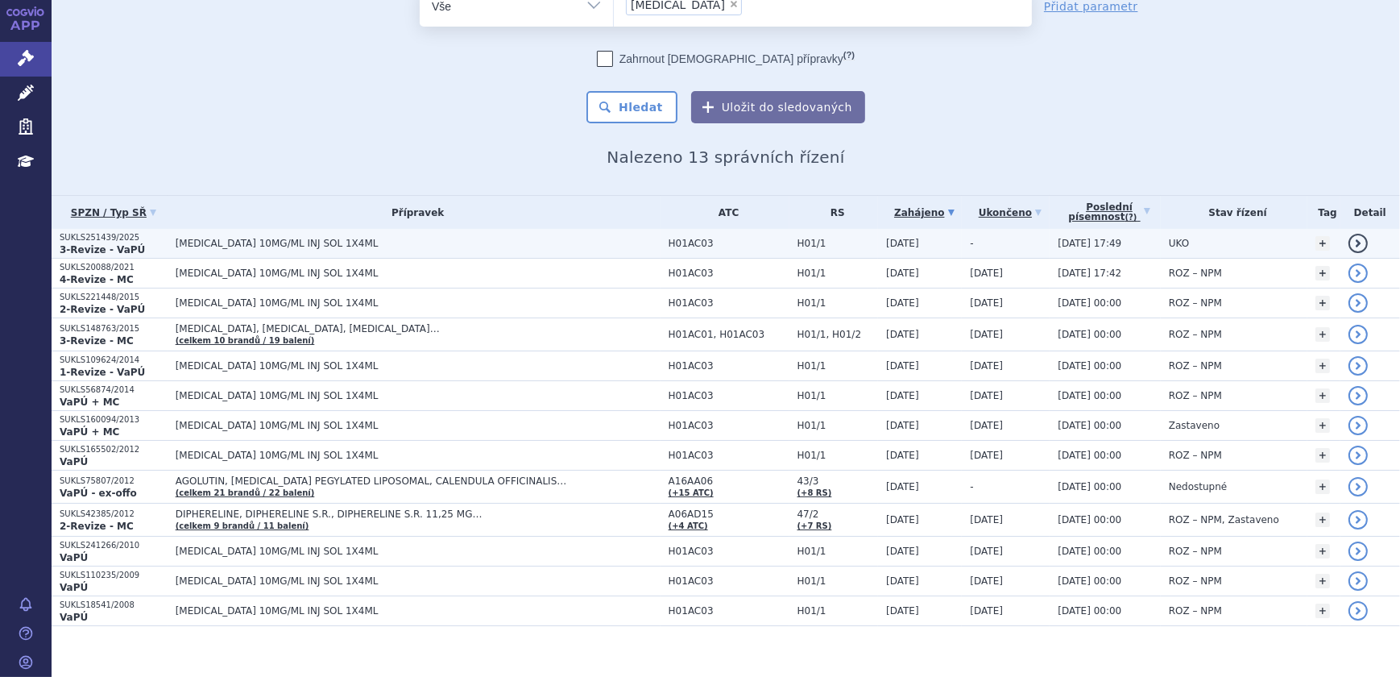
click at [688, 245] on span "H01AC03" at bounding box center [729, 243] width 121 height 11
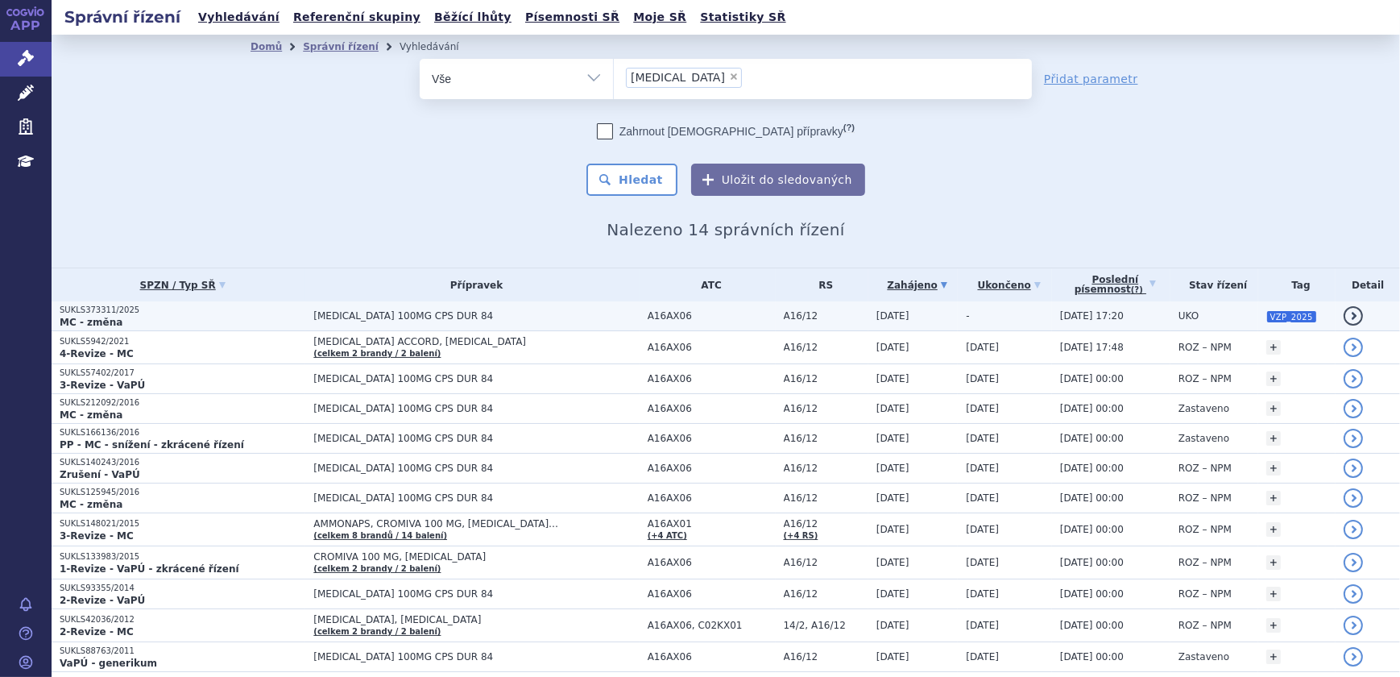
click at [906, 321] on td "[DATE]" at bounding box center [913, 316] width 90 height 30
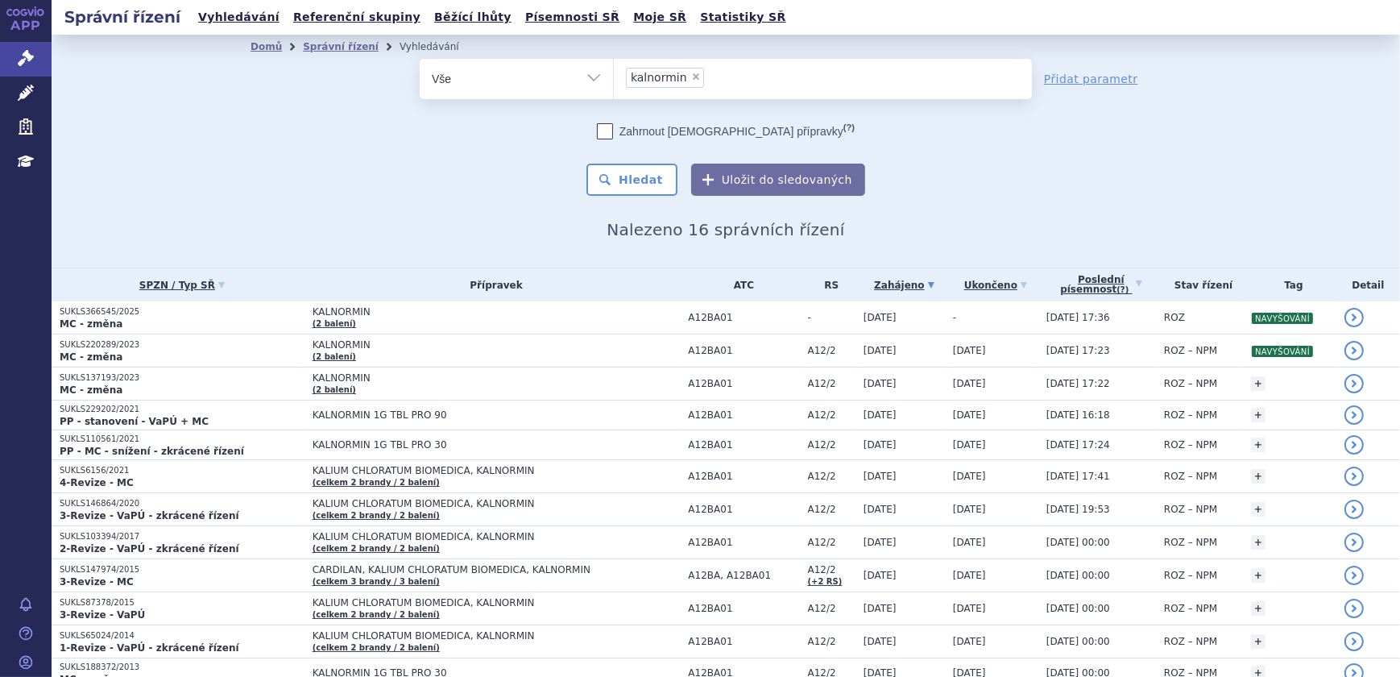
click at [691, 76] on span "×" at bounding box center [696, 77] width 10 height 10
click at [614, 76] on select "kalnormin" at bounding box center [613, 78] width 1 height 40
select select
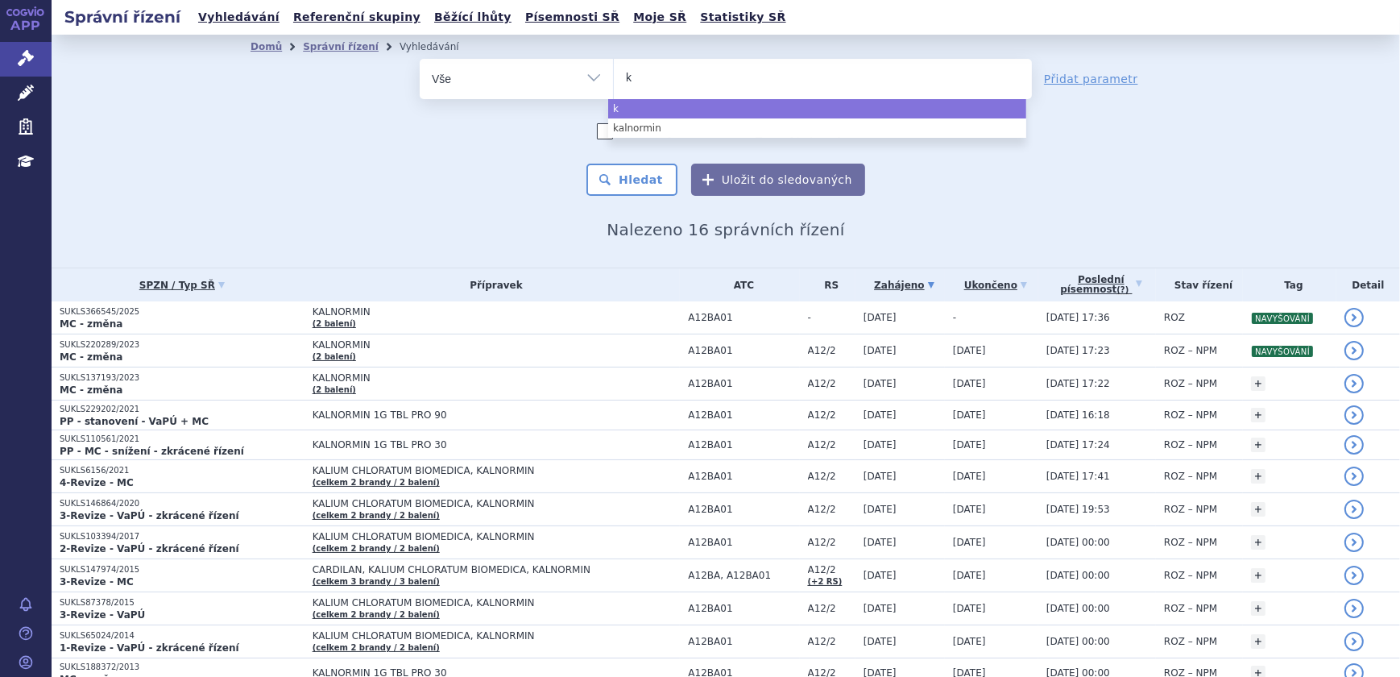
type input "ke"
type input "kesi"
type input "kesim"
type input "kesimp"
type input "kesimpt"
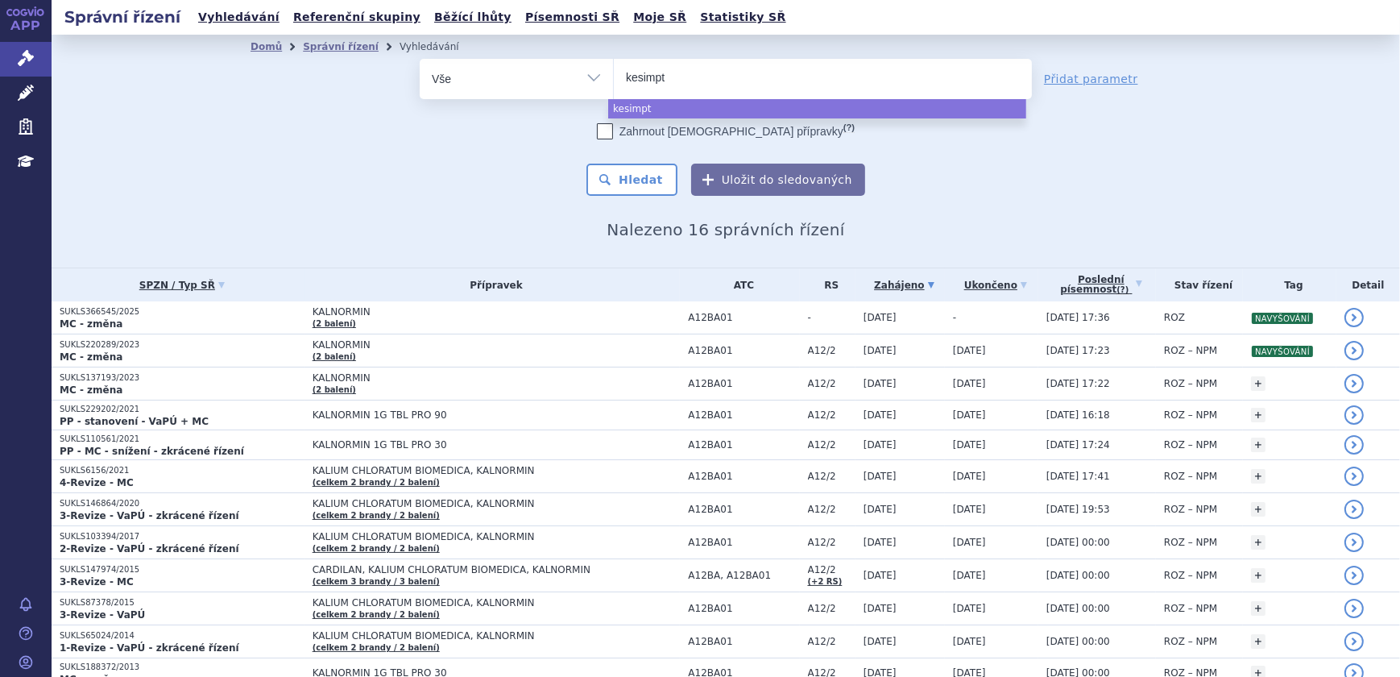
type input "kesimpta"
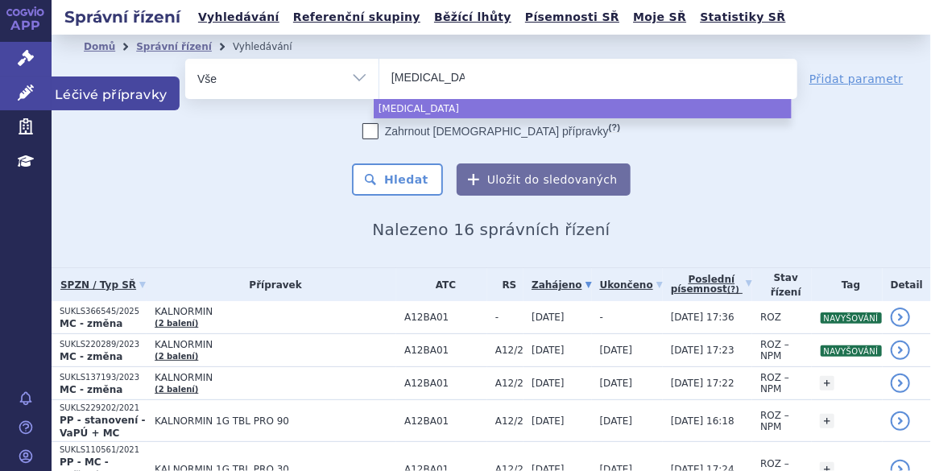
select select "kesimpta"
click at [30, 92] on icon at bounding box center [26, 93] width 16 height 16
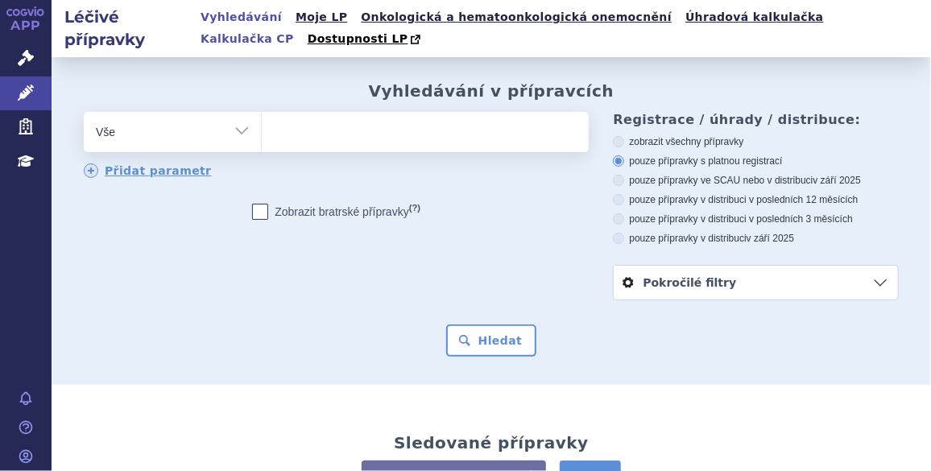
click at [299, 28] on link "Kalkulačka CP" at bounding box center [247, 39] width 103 height 22
